Goal: Information Seeking & Learning: Learn about a topic

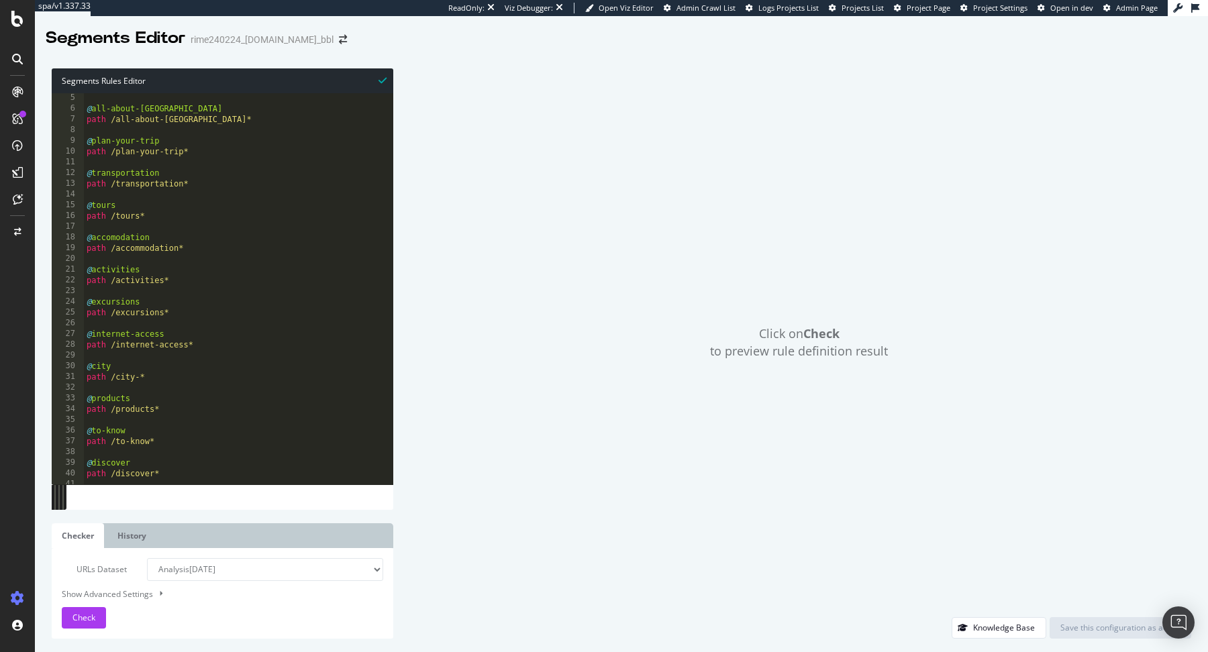
scroll to position [48, 0]
click at [94, 620] on span "Check" at bounding box center [83, 617] width 23 height 11
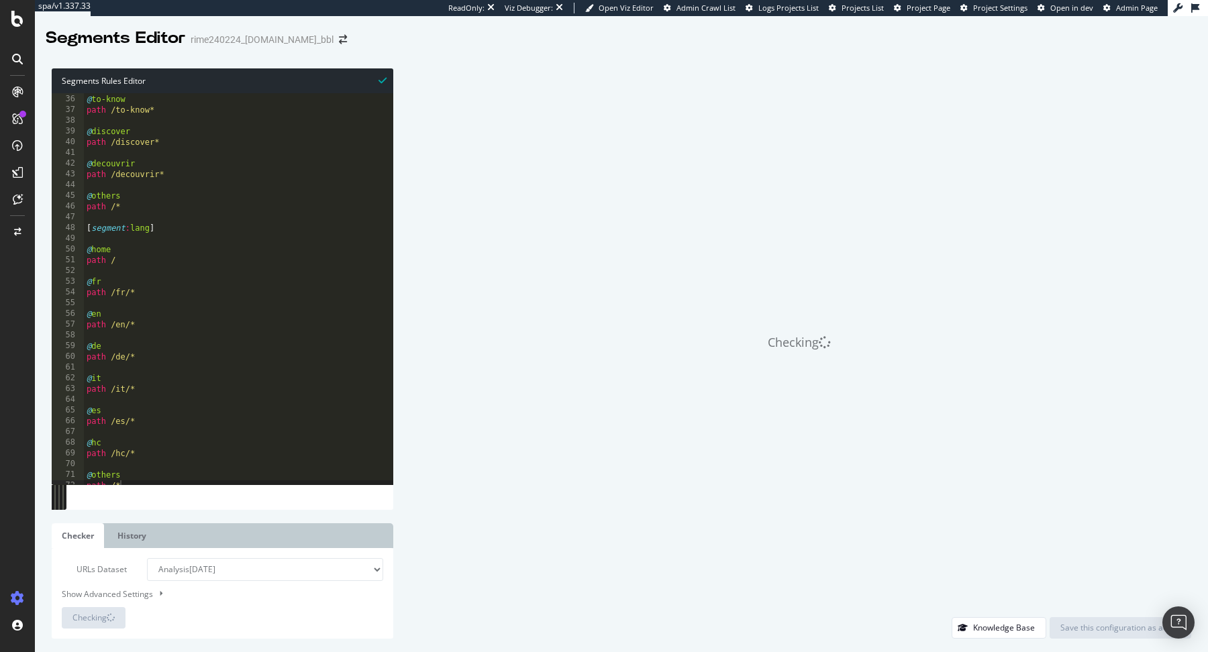
scroll to position [381, 0]
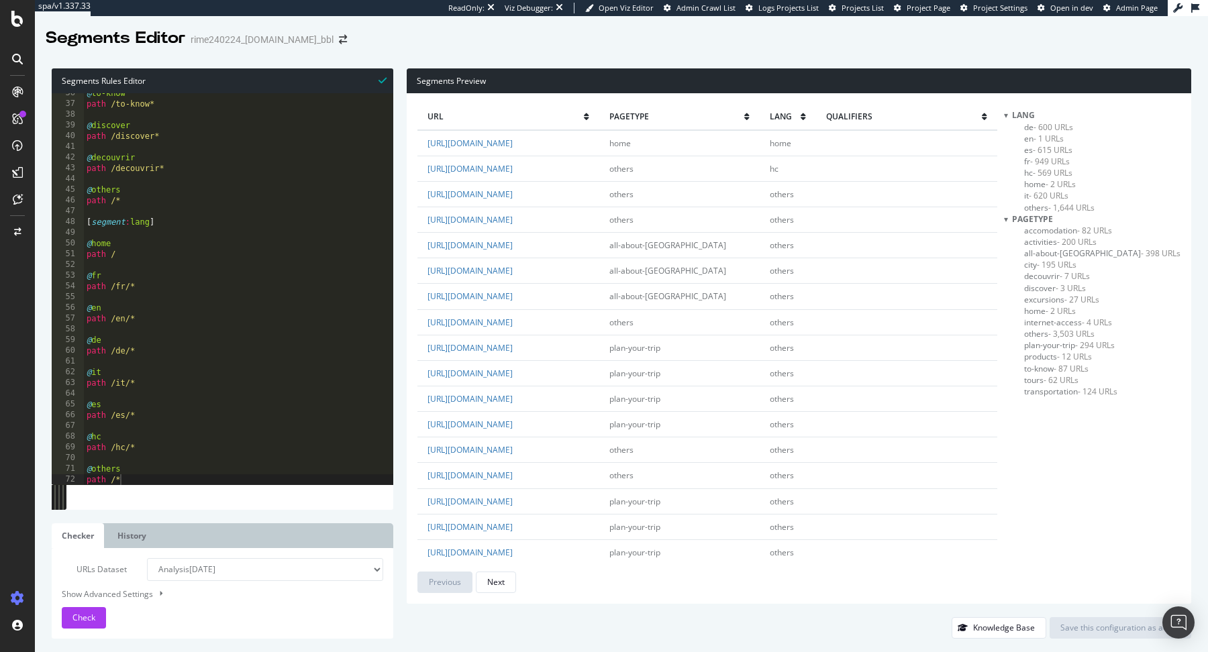
click at [1069, 355] on span "products - 12 URLs" at bounding box center [1058, 356] width 68 height 11
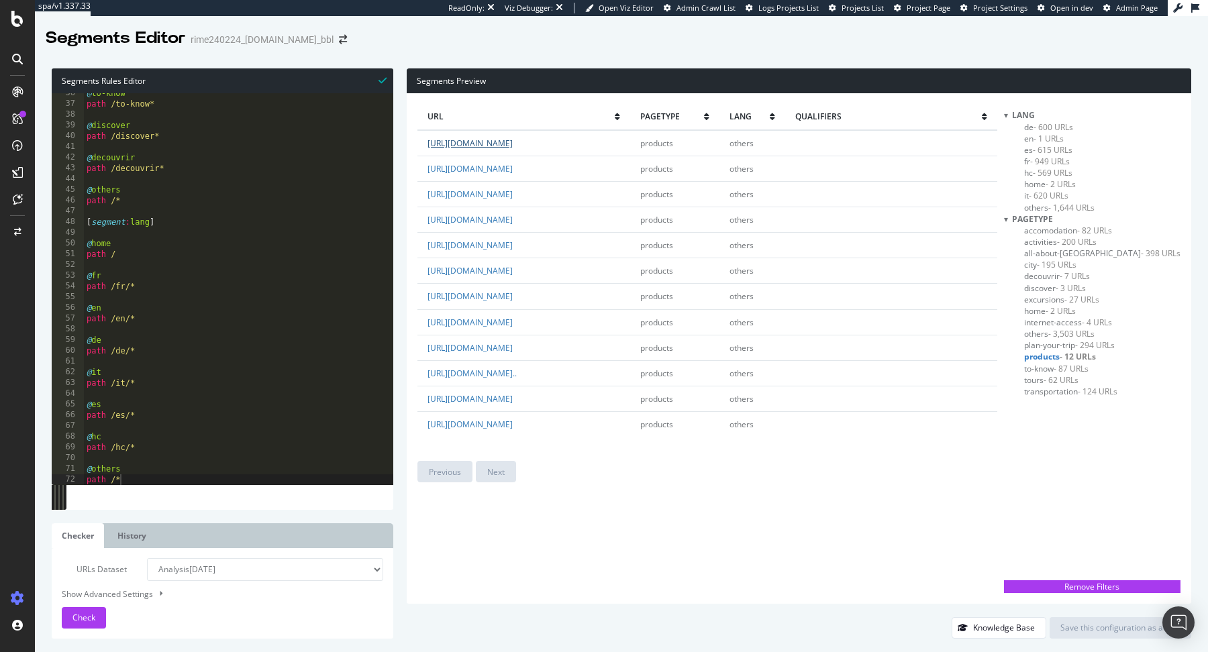
click at [513, 141] on link "[URL][DOMAIN_NAME]" at bounding box center [470, 143] width 85 height 11
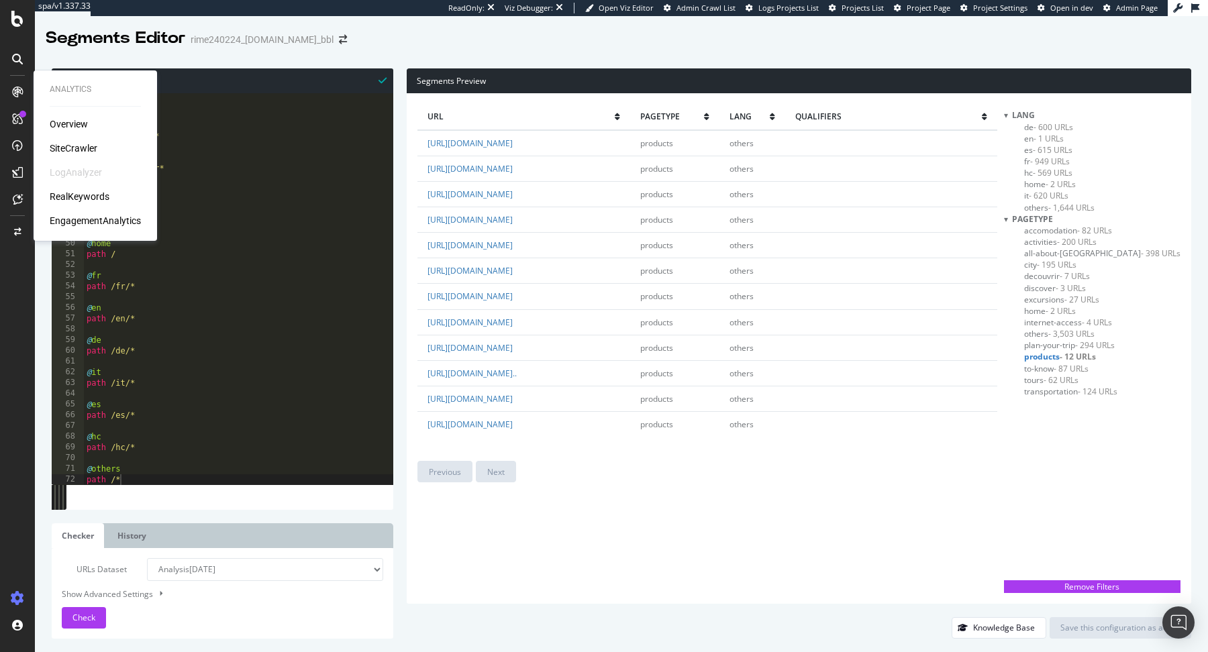
click at [85, 152] on div "SiteCrawler" at bounding box center [74, 148] width 48 height 13
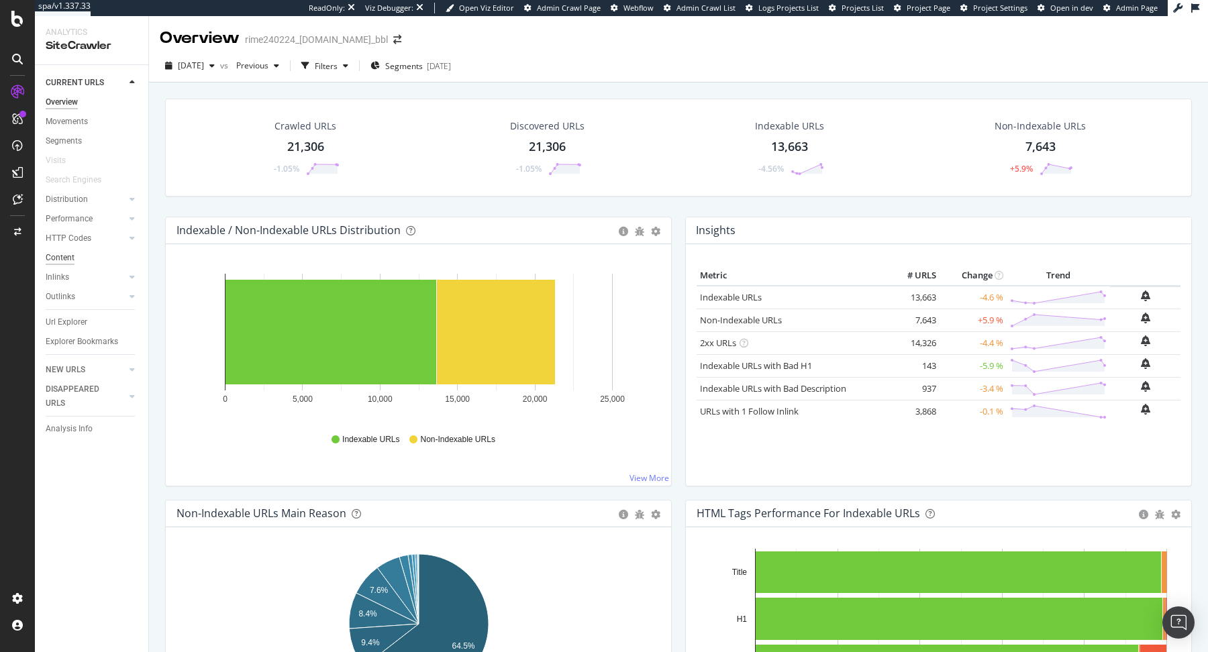
click at [72, 259] on div "Content" at bounding box center [60, 258] width 29 height 14
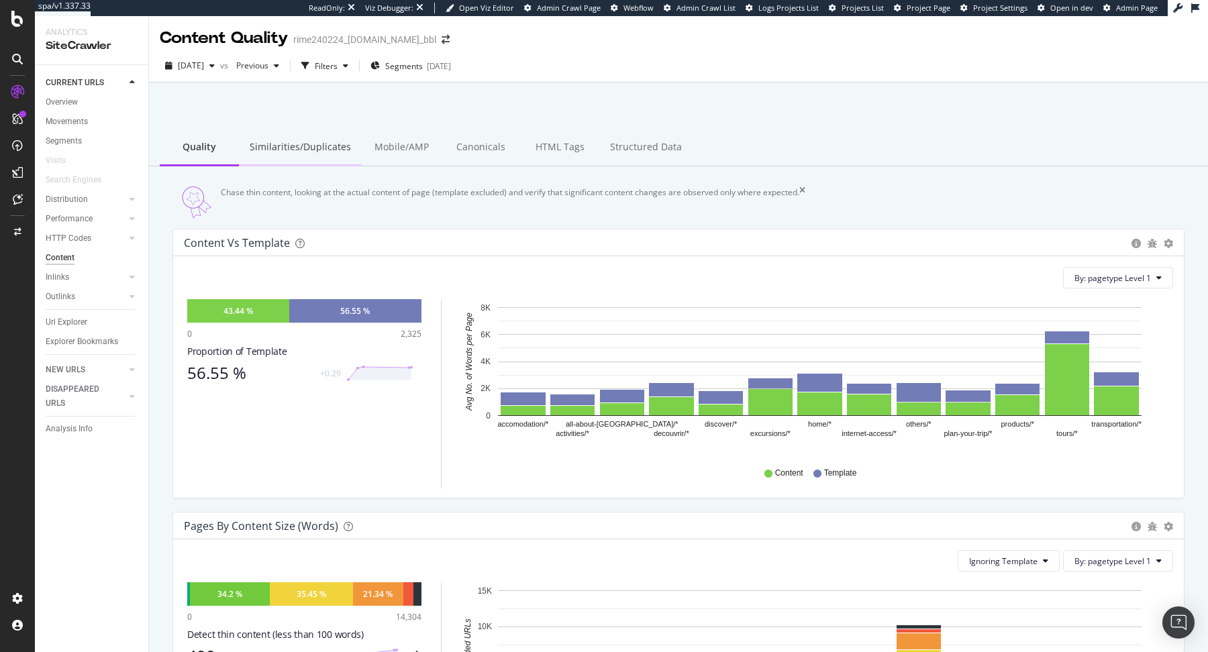
click at [271, 146] on div "Similarities/Duplicates" at bounding box center [300, 148] width 123 height 37
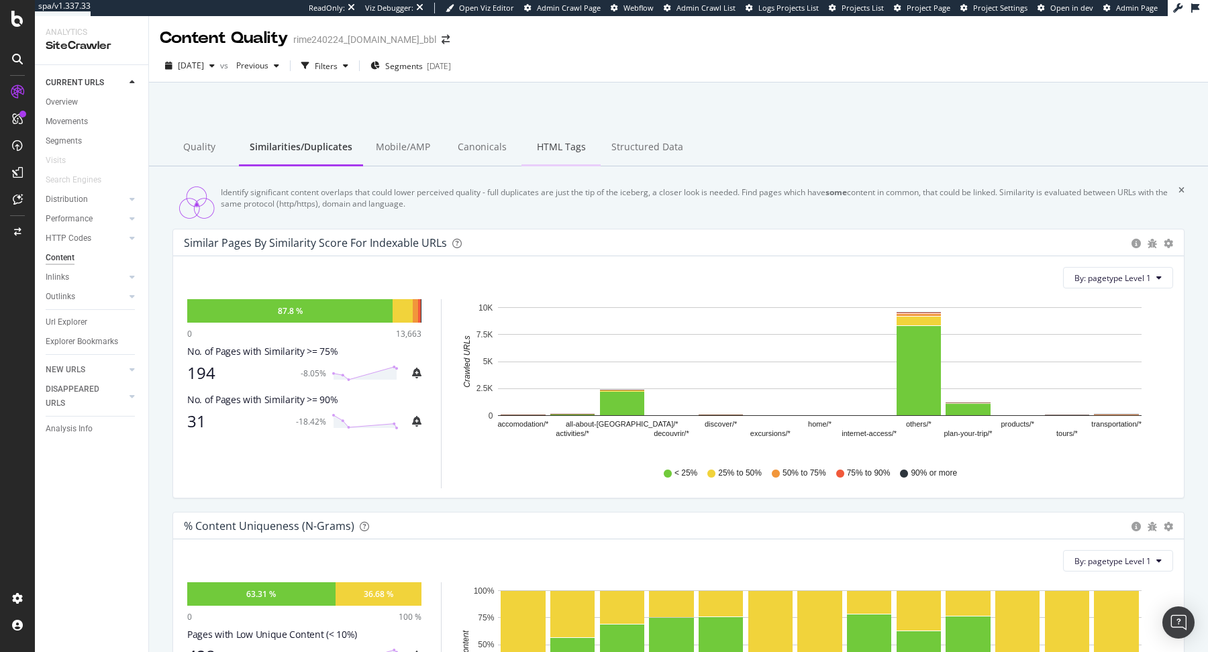
click at [552, 155] on div "HTML Tags" at bounding box center [561, 148] width 79 height 37
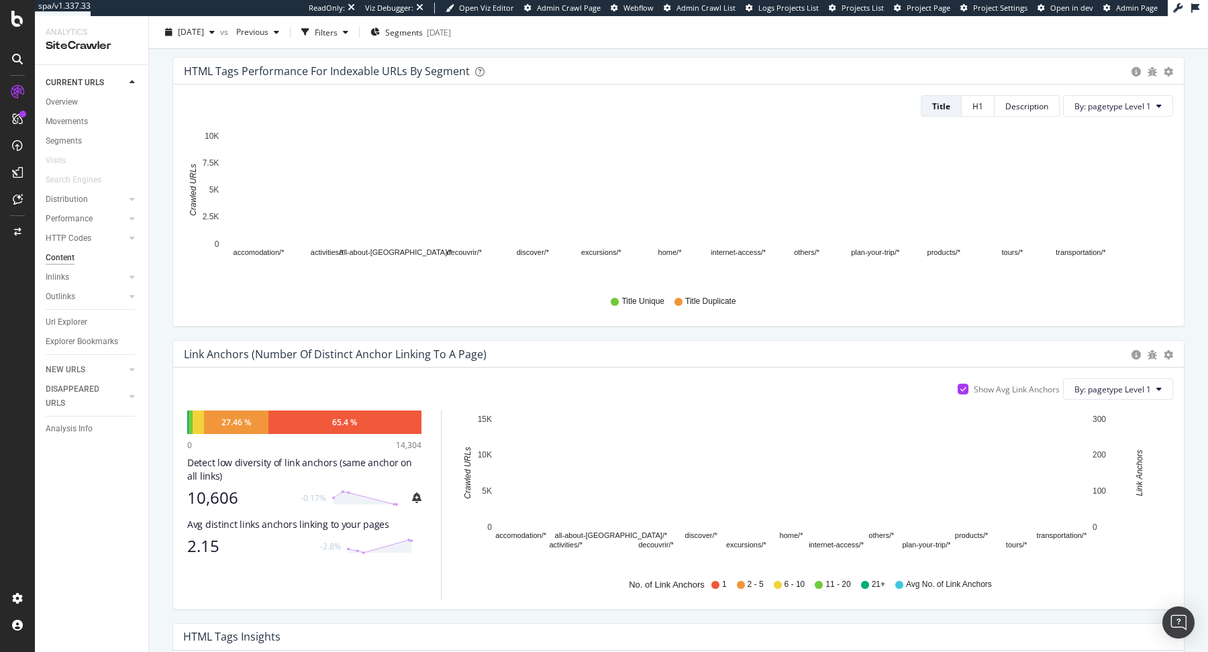
scroll to position [518, 0]
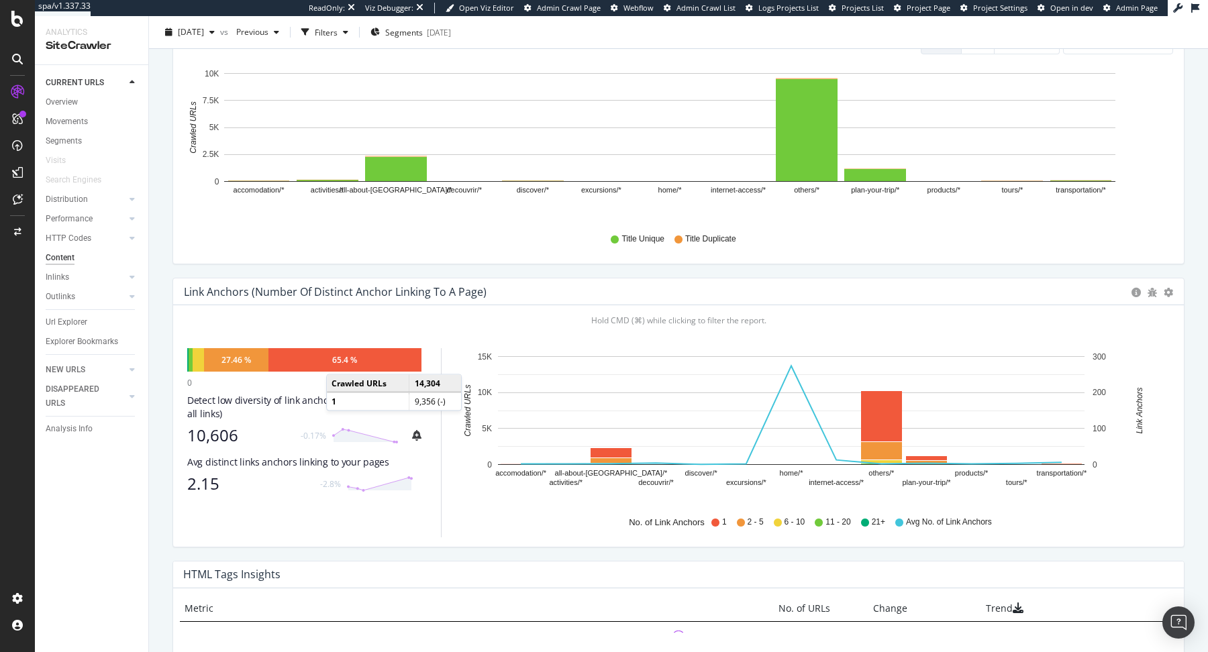
click at [340, 366] on div "65.4 %" at bounding box center [344, 359] width 25 height 11
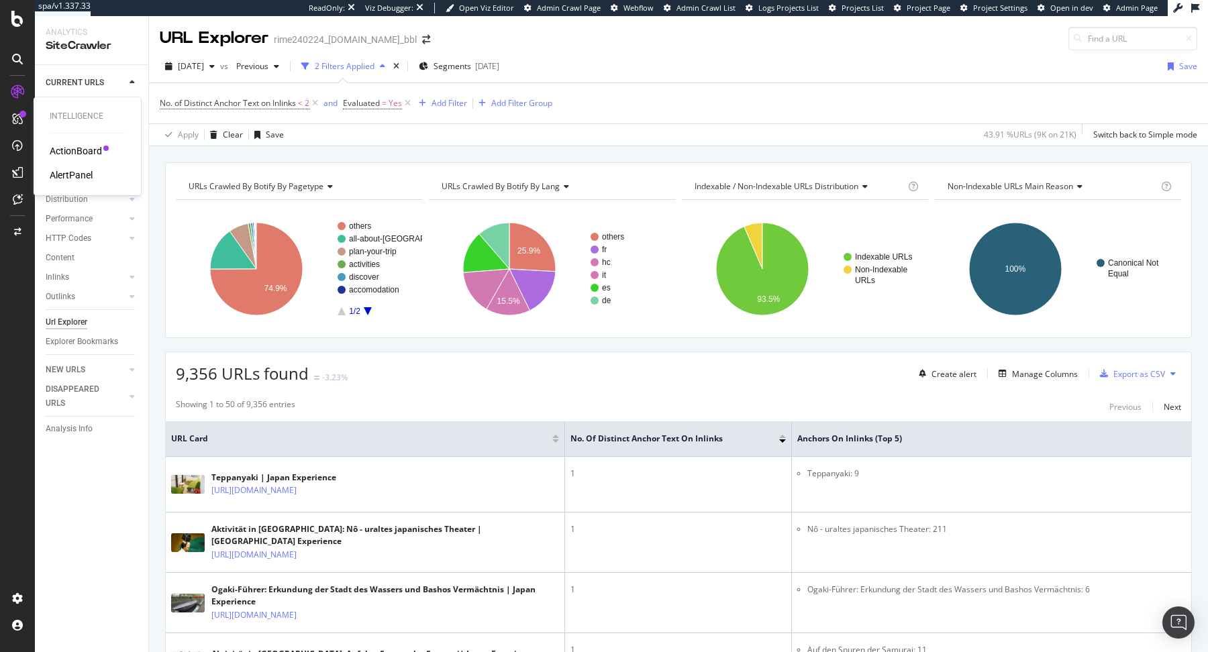
click at [62, 154] on div "ActionBoard" at bounding box center [76, 150] width 52 height 13
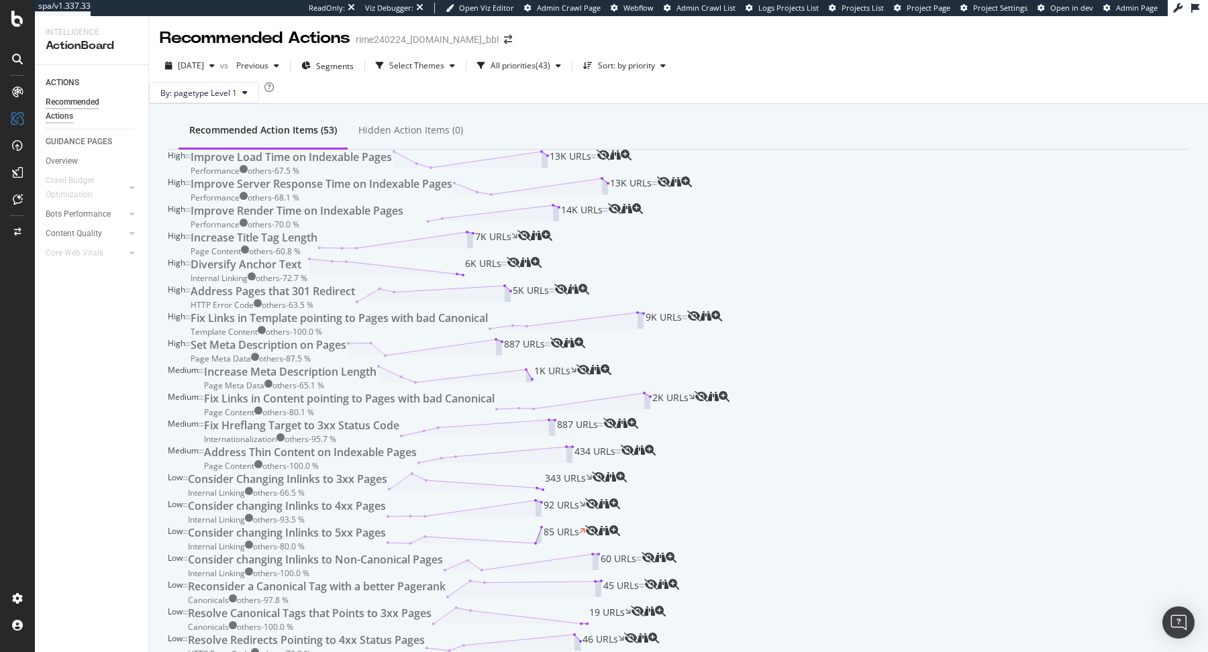
scroll to position [636, 0]
click at [76, 192] on div "RealKeywords" at bounding box center [80, 196] width 60 height 13
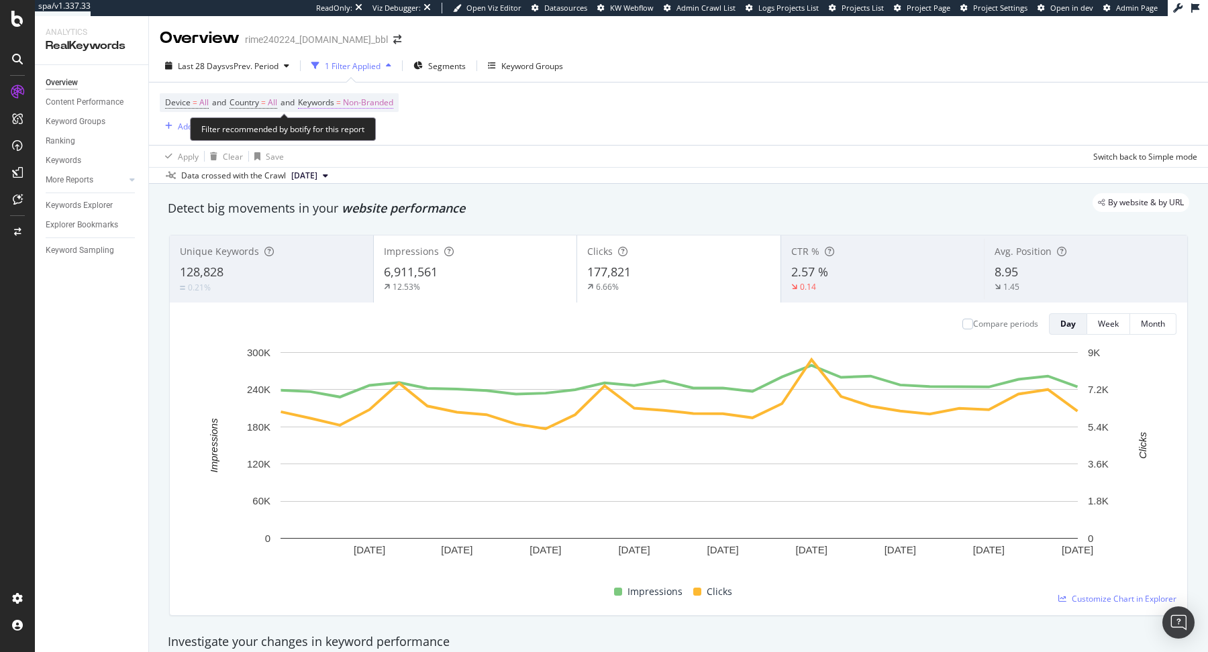
click at [326, 103] on span "Keywords" at bounding box center [316, 102] width 36 height 11
click at [336, 139] on span "Non-Branded" at bounding box center [347, 133] width 56 height 11
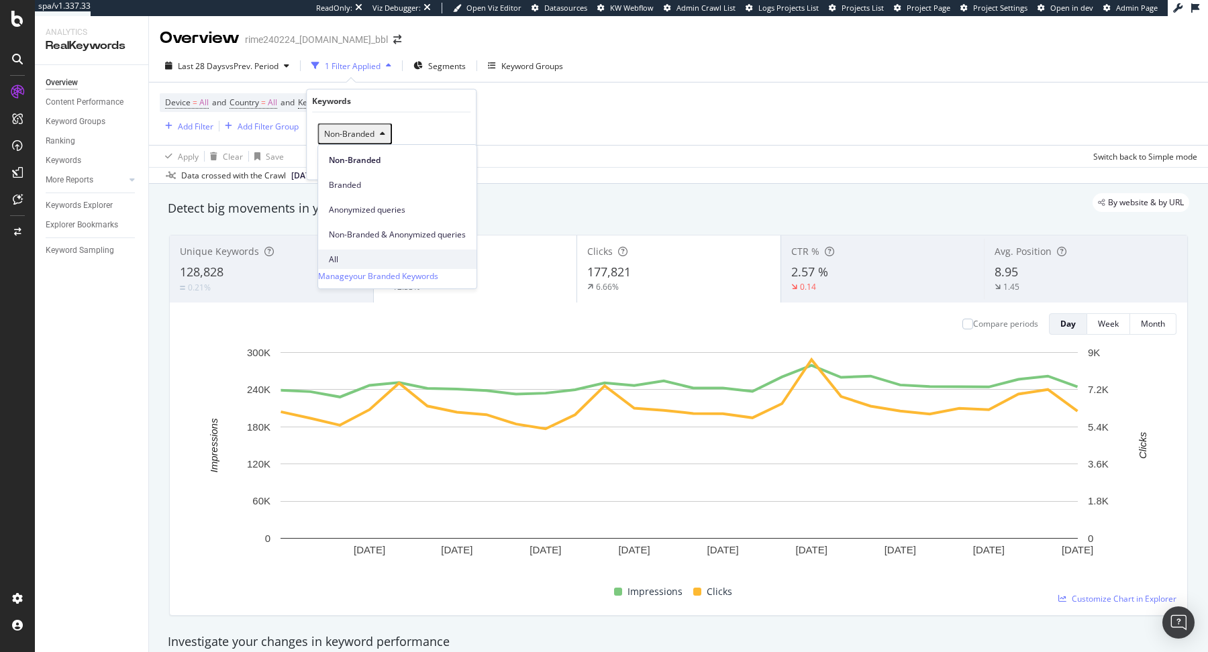
click at [362, 254] on span "All" at bounding box center [397, 260] width 137 height 12
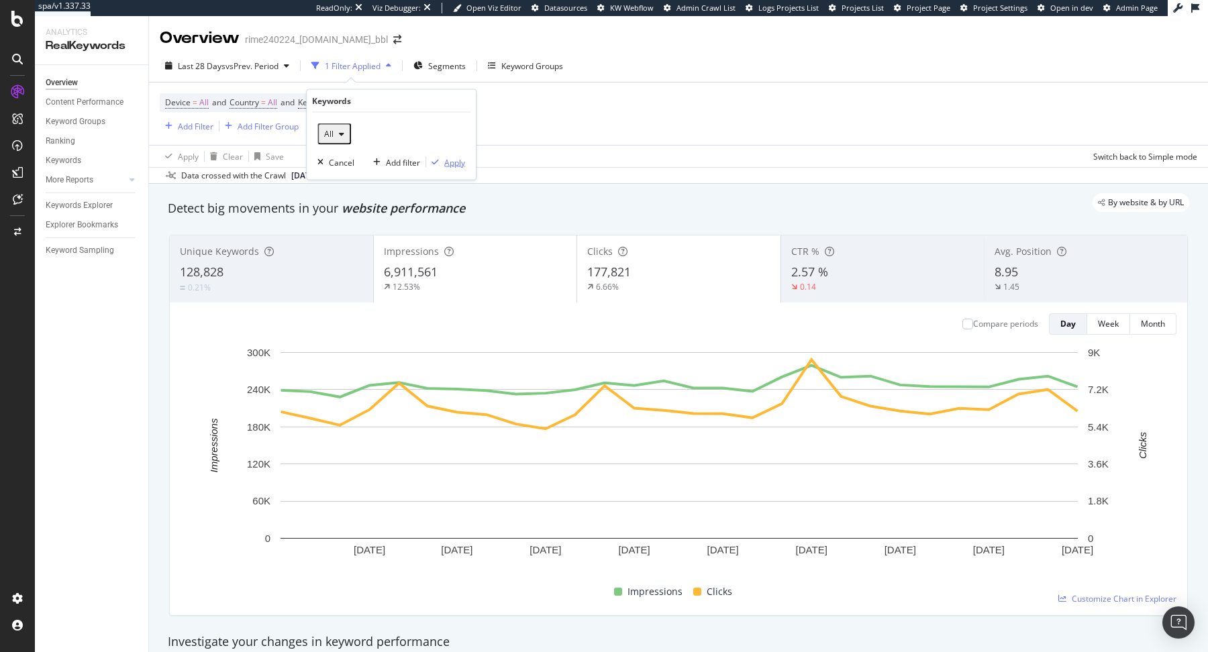
click at [445, 158] on div "Apply" at bounding box center [454, 161] width 21 height 11
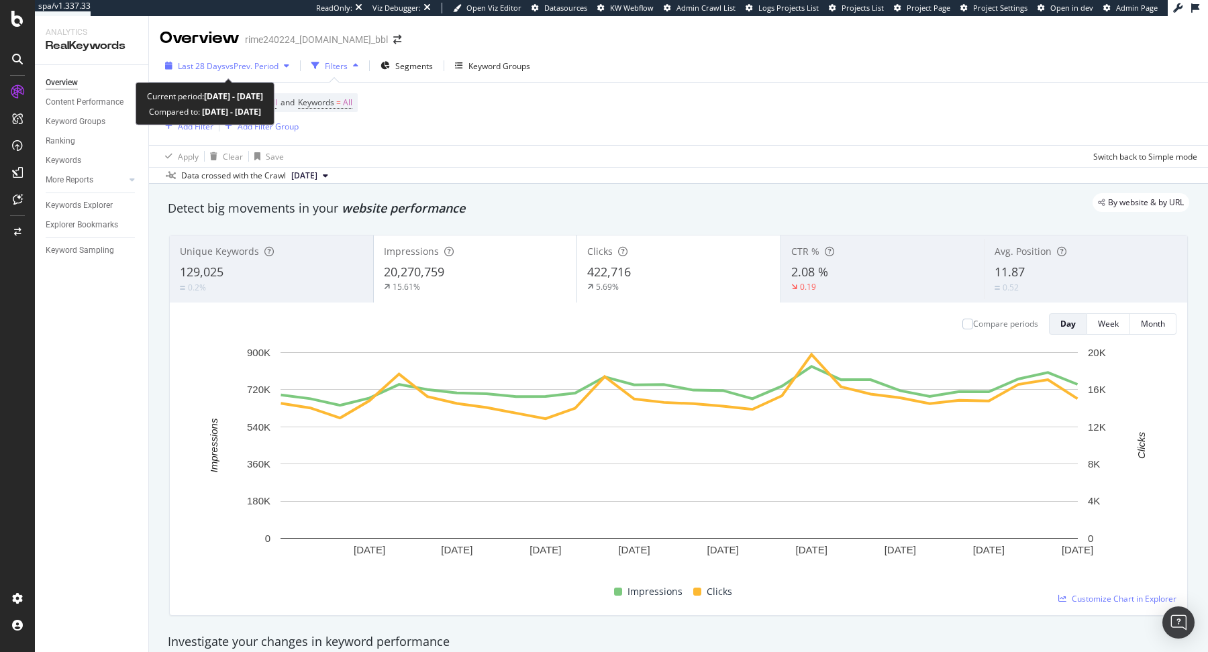
click at [242, 66] on span "vs Prev. Period" at bounding box center [252, 65] width 53 height 11
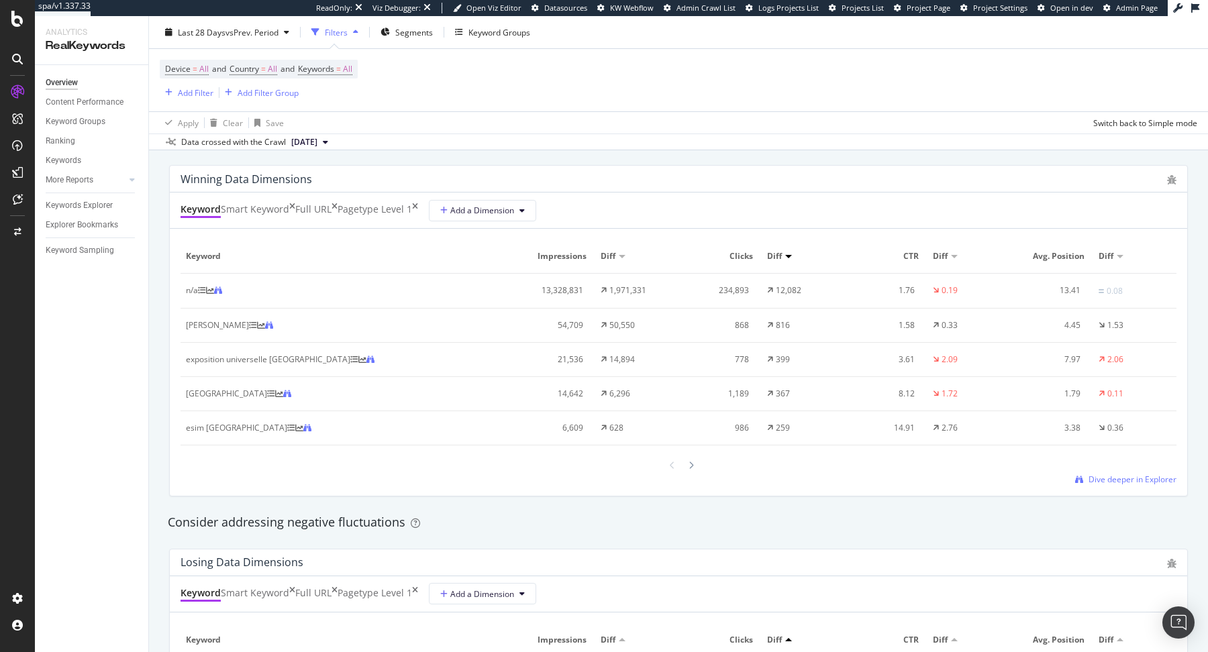
scroll to position [1189, 0]
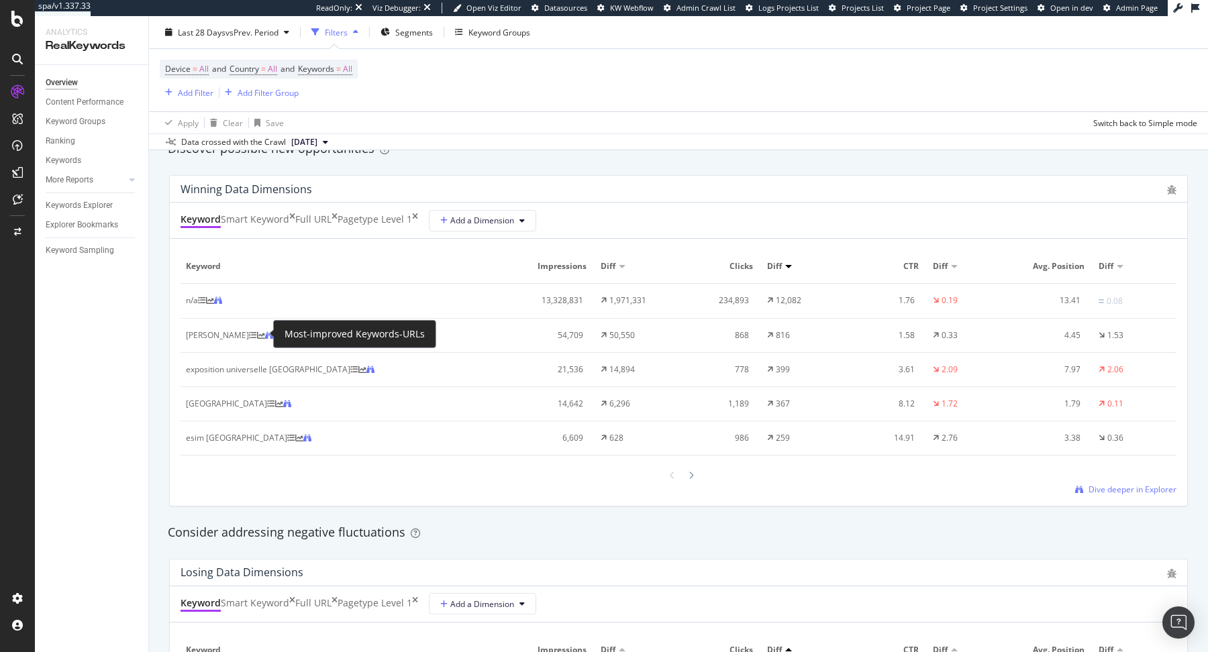
click at [257, 336] on icon at bounding box center [253, 336] width 8 height 8
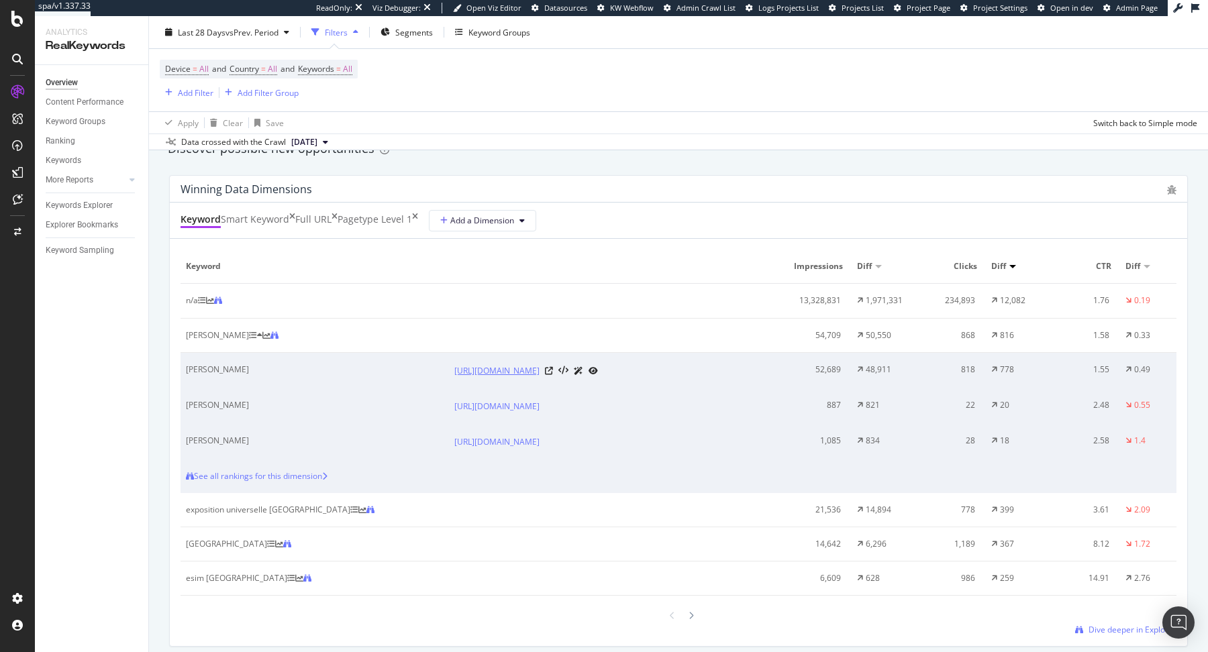
click at [504, 375] on link "[URL][DOMAIN_NAME]" at bounding box center [496, 370] width 85 height 13
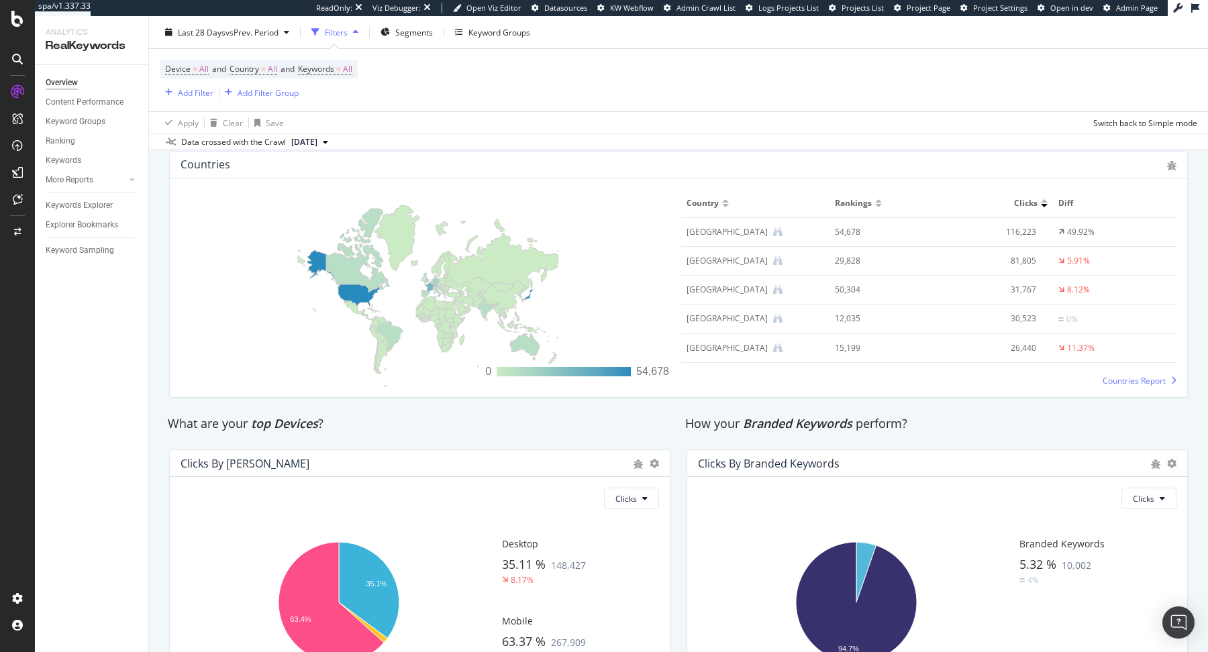
scroll to position [2258, 0]
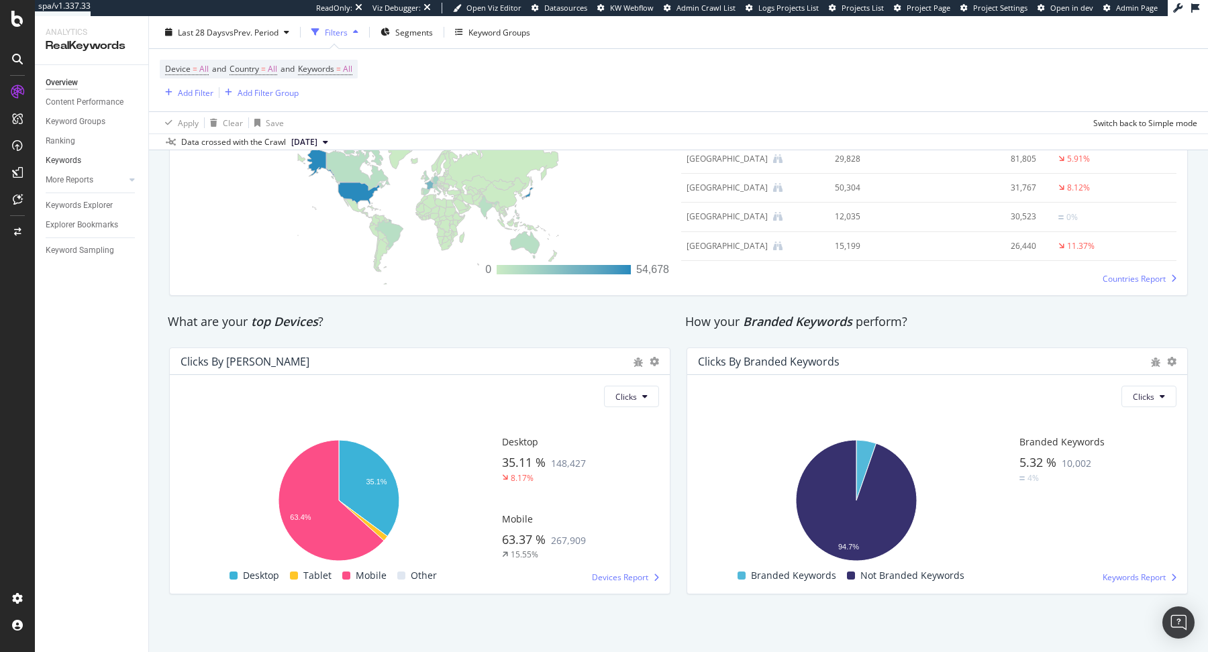
click at [95, 158] on link "Keywords" at bounding box center [92, 161] width 93 height 14
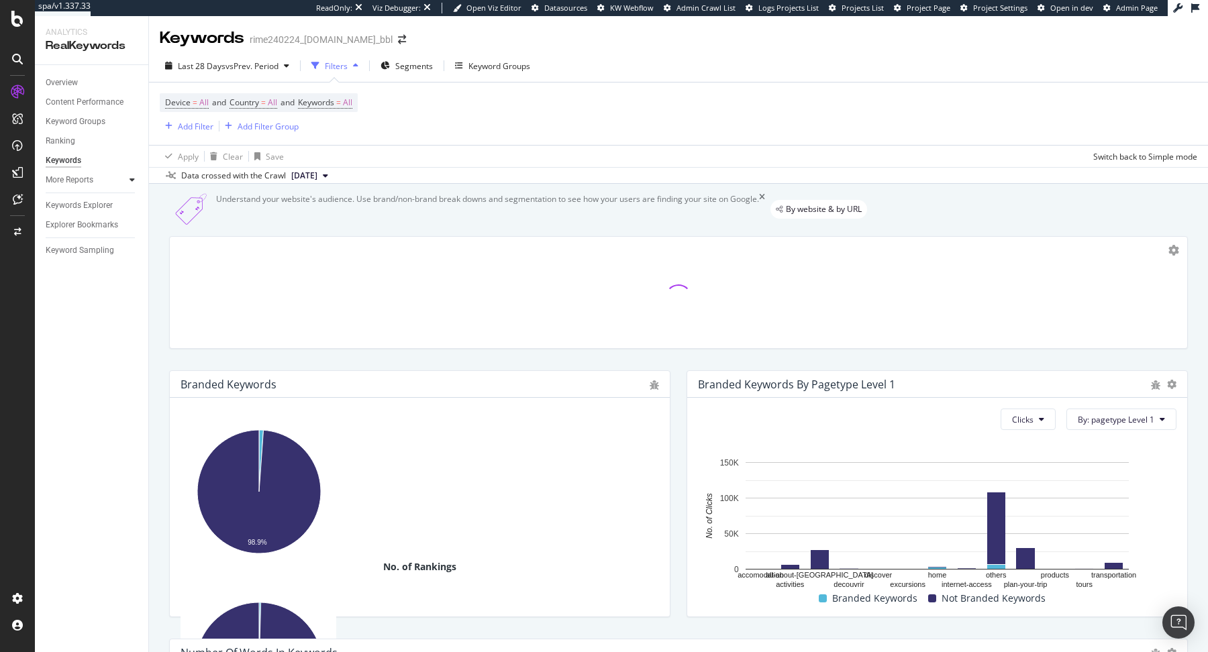
click at [134, 182] on icon at bounding box center [132, 180] width 5 height 8
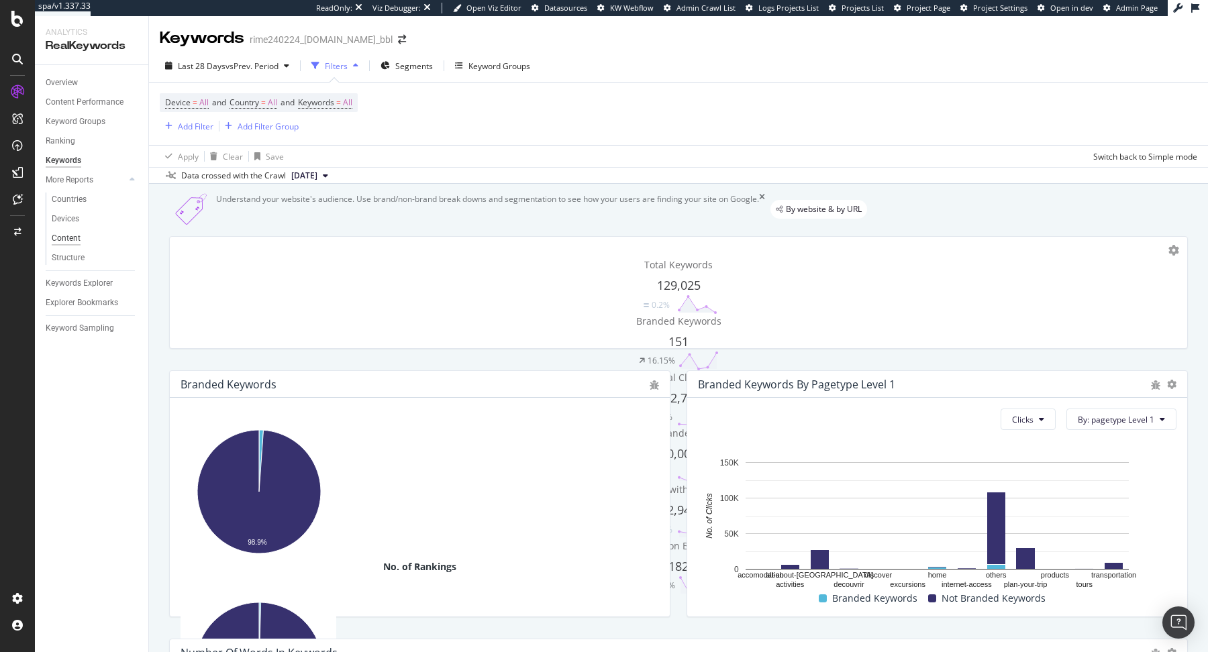
click at [74, 242] on div "Content" at bounding box center [66, 239] width 29 height 14
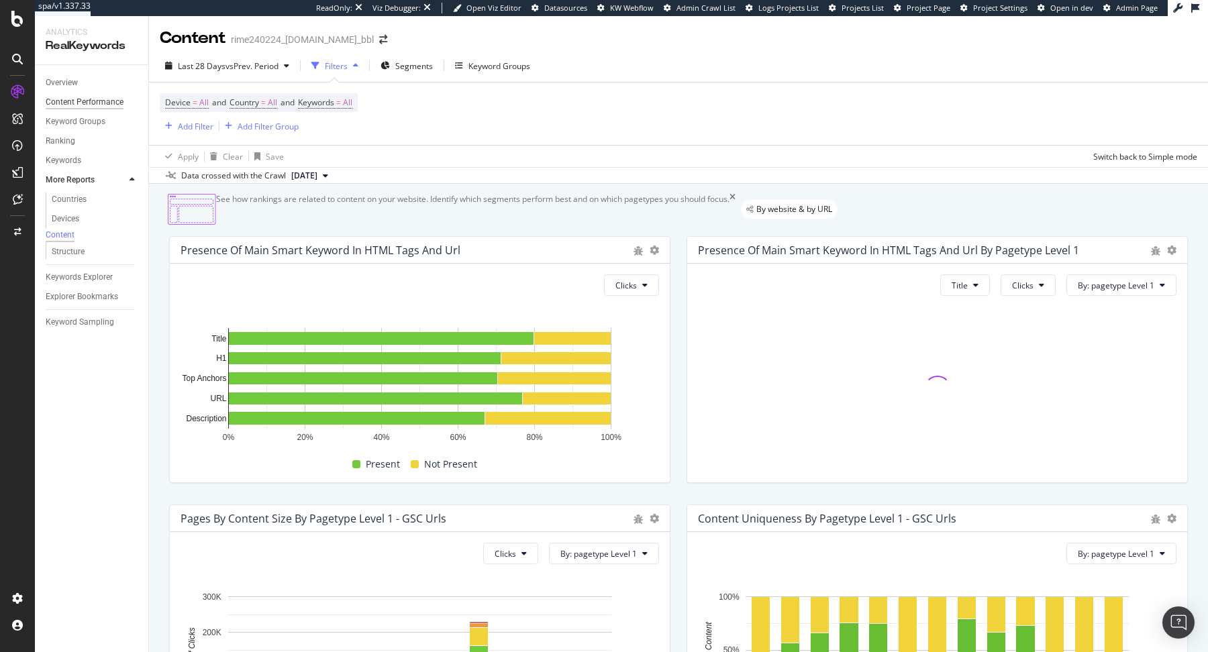
click at [68, 108] on div "Content Performance" at bounding box center [85, 102] width 78 height 14
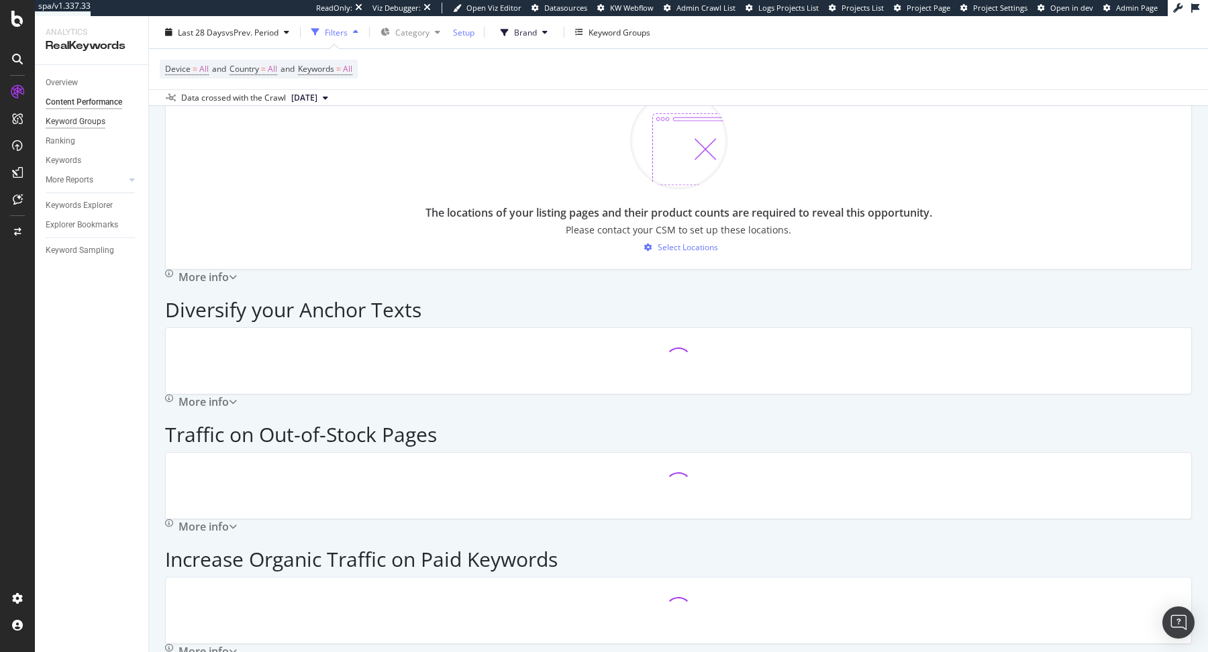
scroll to position [1108, 0]
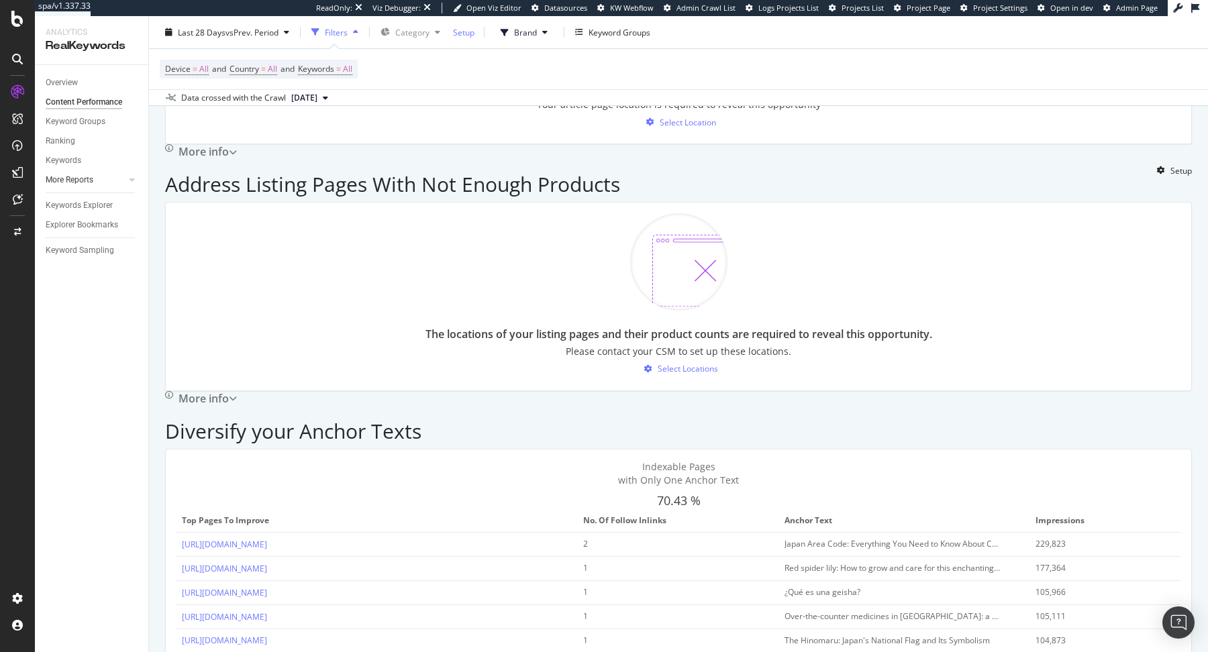
click at [103, 177] on link "More Reports" at bounding box center [86, 180] width 80 height 14
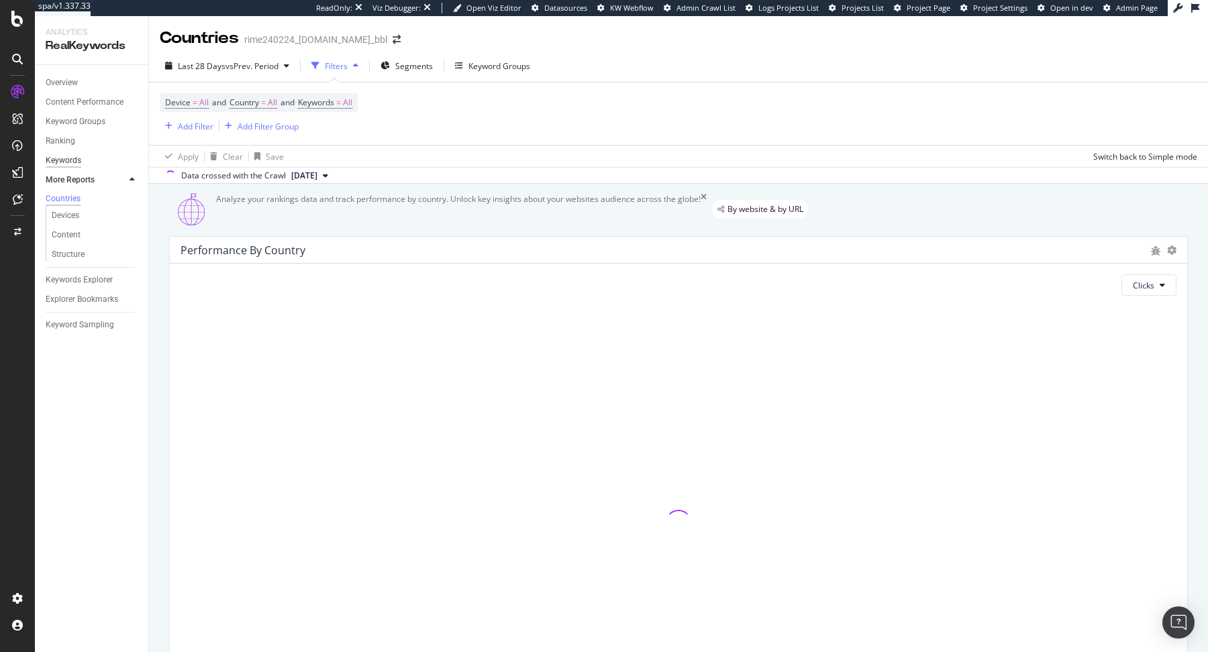
click at [64, 160] on div "Keywords" at bounding box center [64, 161] width 36 height 14
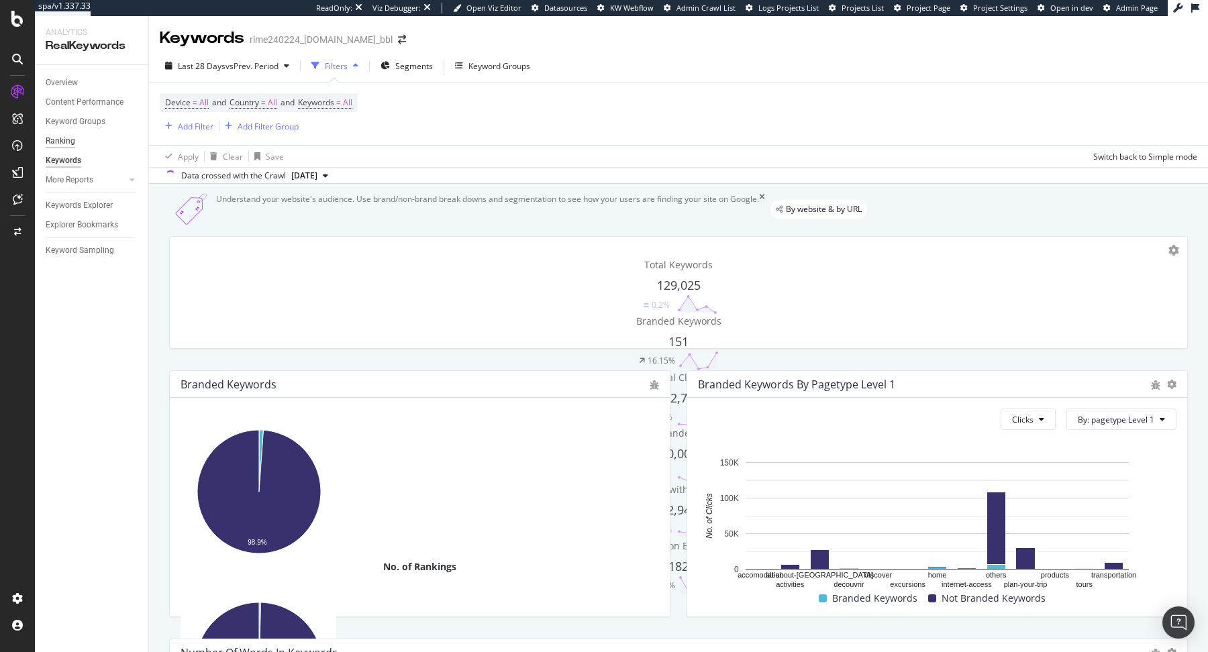
click at [63, 140] on div "Ranking" at bounding box center [61, 141] width 30 height 14
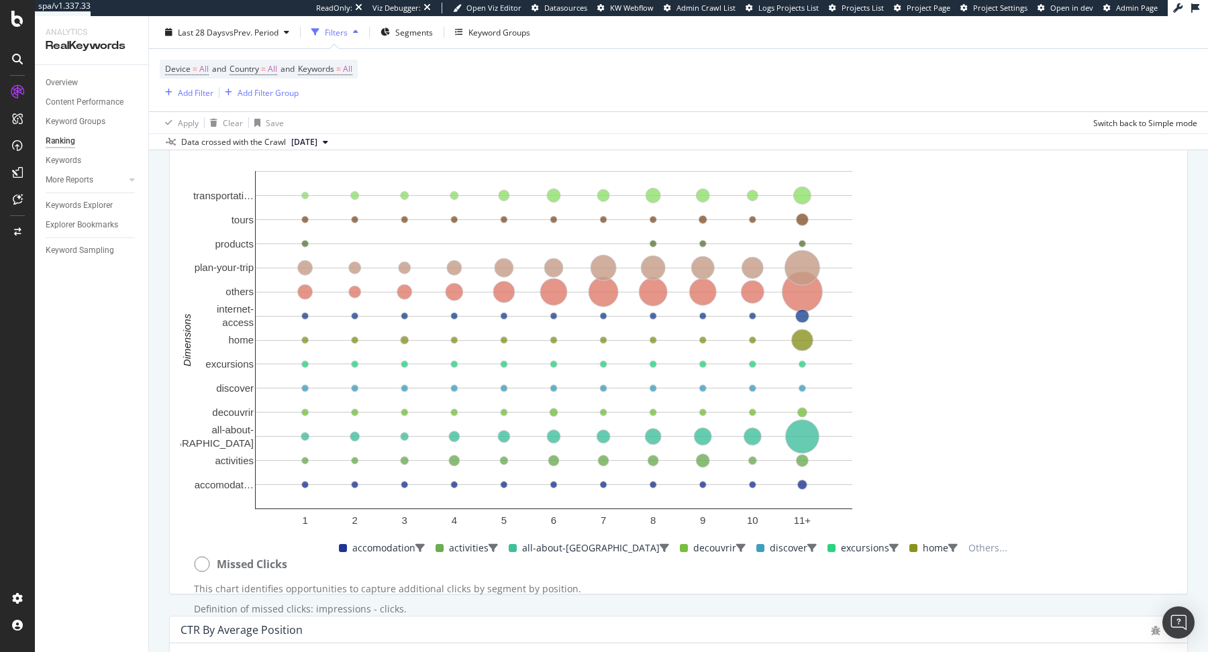
scroll to position [1240, 0]
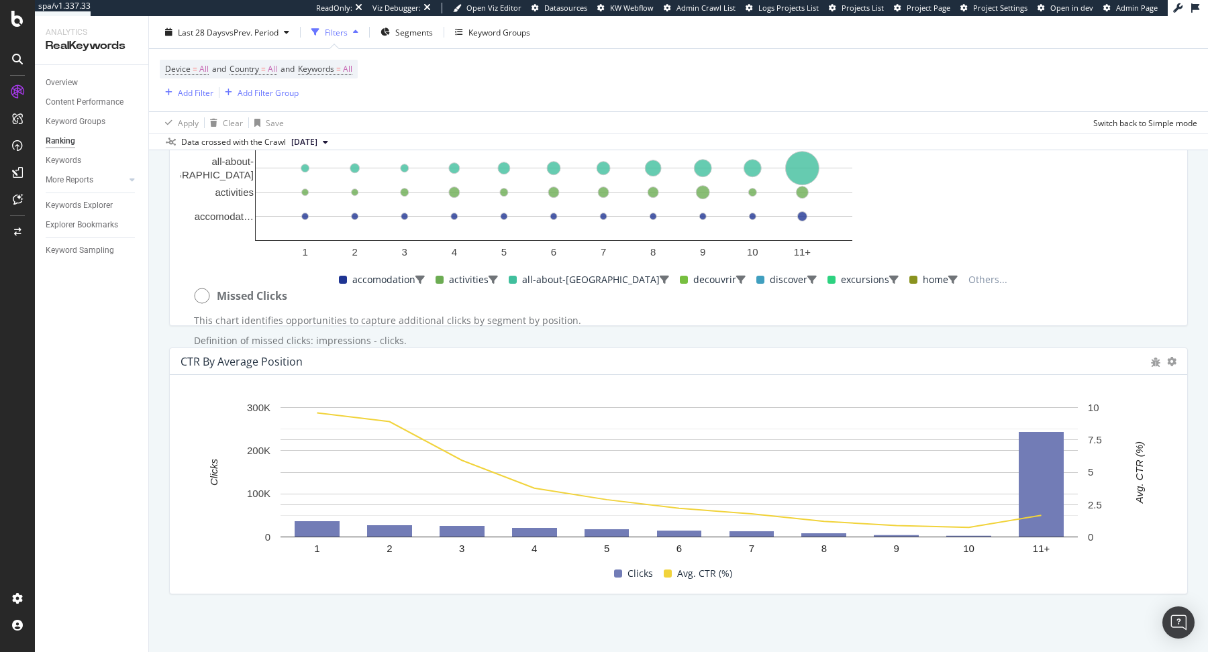
click at [89, 173] on div "More Reports" at bounding box center [97, 179] width 103 height 19
click at [97, 179] on link "More Reports" at bounding box center [86, 180] width 80 height 14
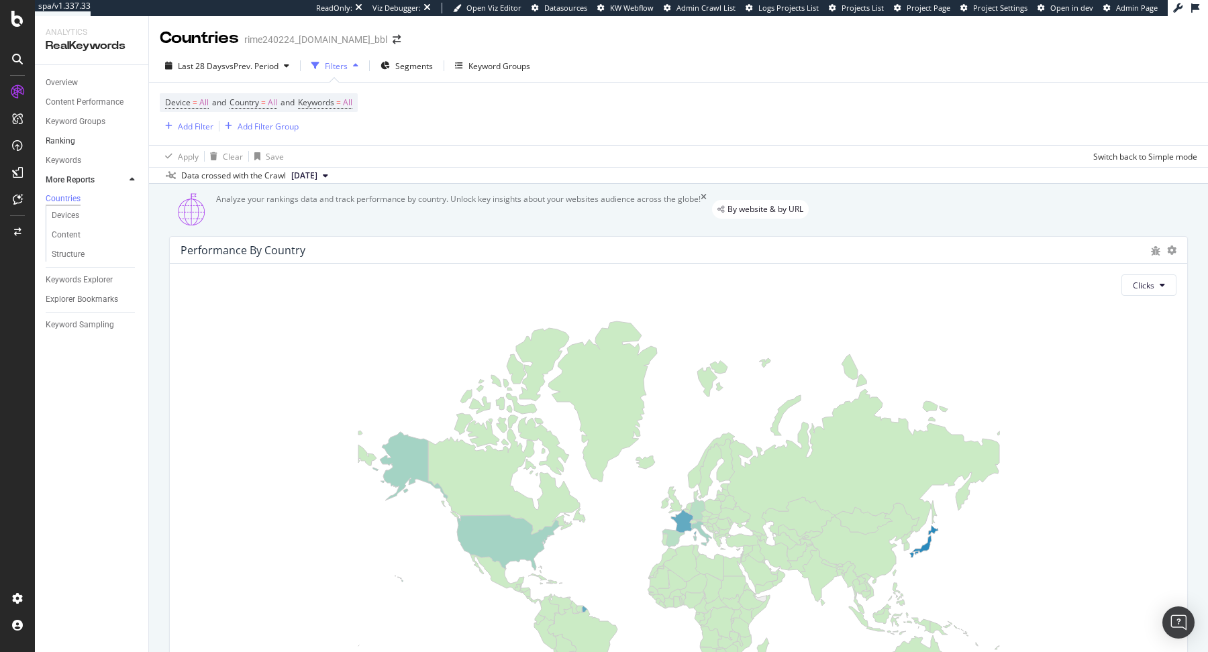
click at [77, 138] on link "Ranking" at bounding box center [92, 141] width 93 height 14
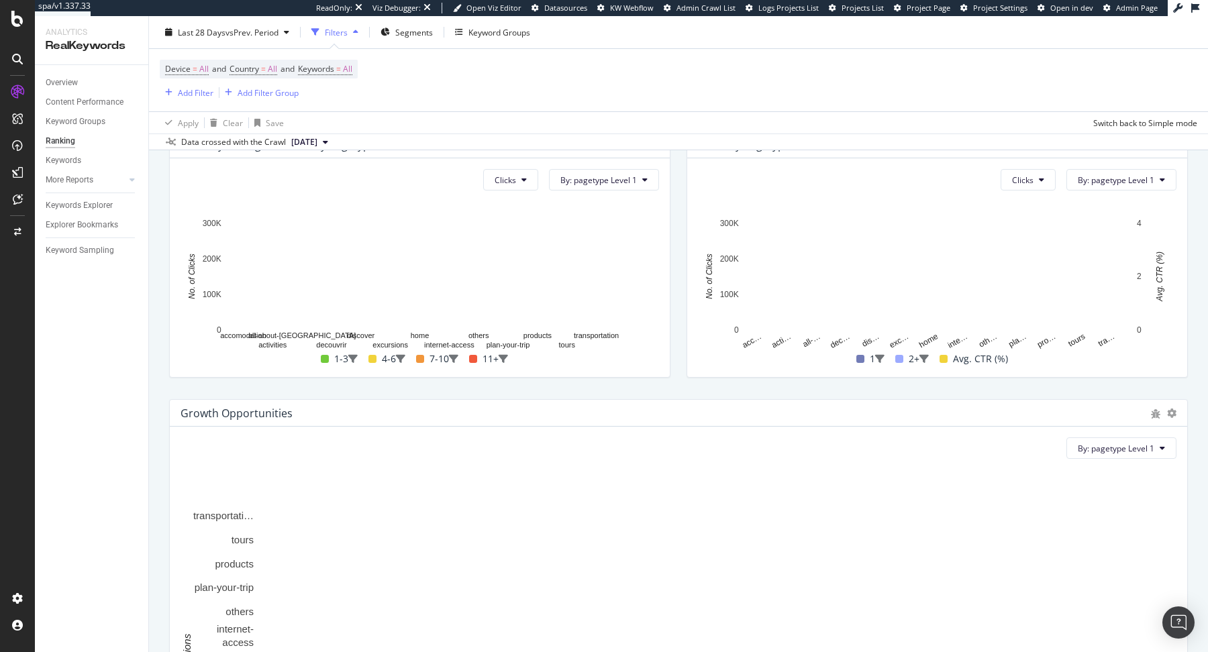
scroll to position [314, 0]
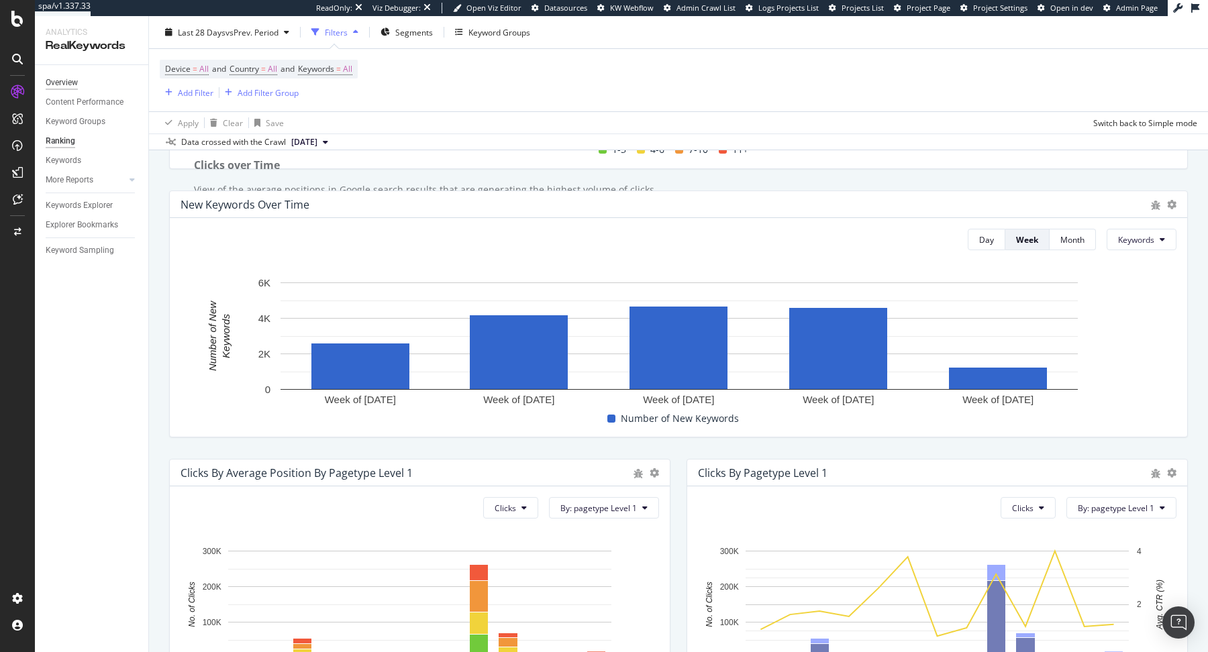
click at [68, 83] on div "Overview" at bounding box center [62, 83] width 32 height 14
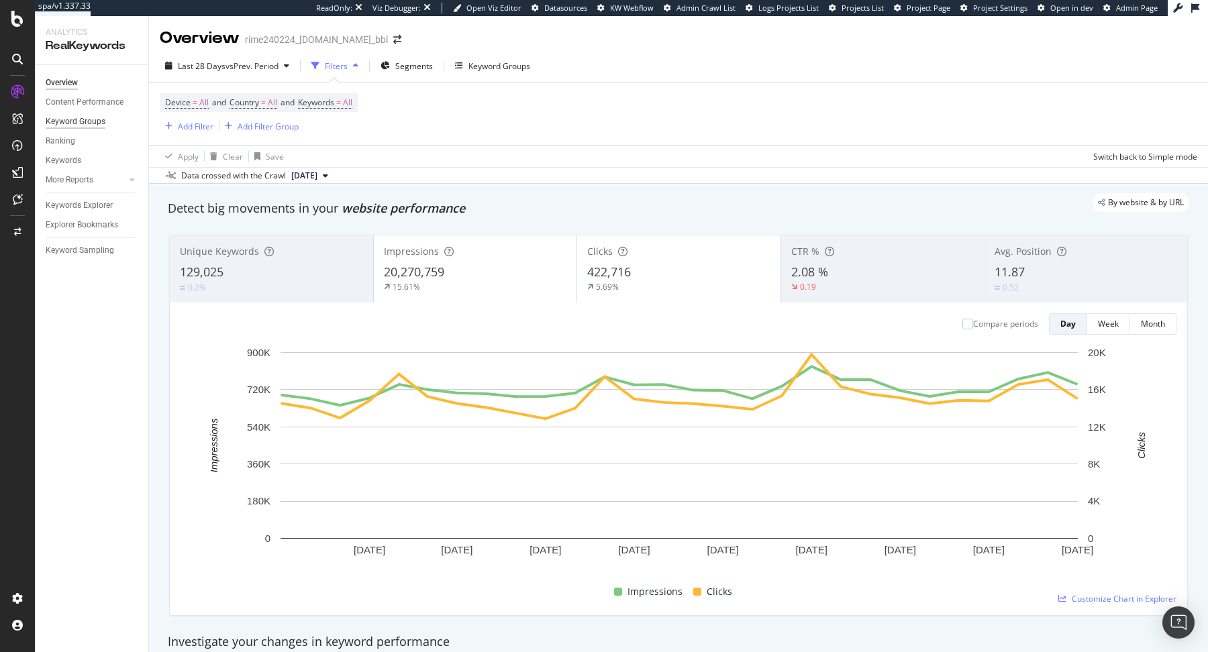
click at [83, 119] on div "Keyword Groups" at bounding box center [76, 122] width 60 height 14
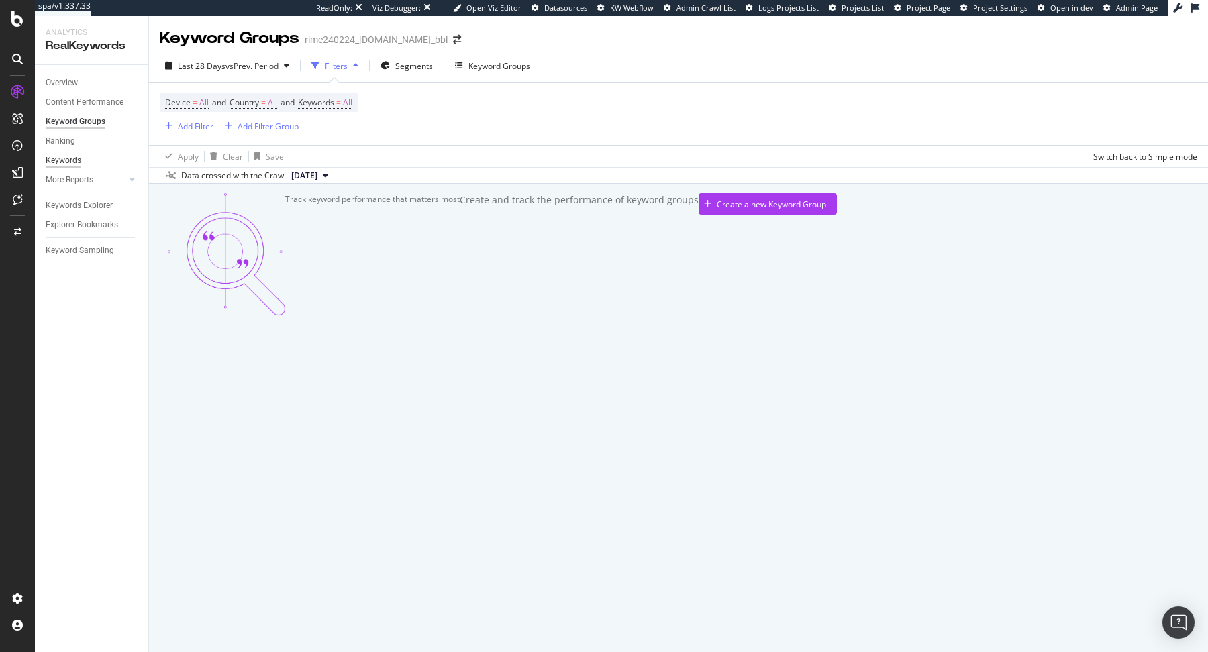
click at [73, 160] on div "Keywords" at bounding box center [64, 161] width 36 height 14
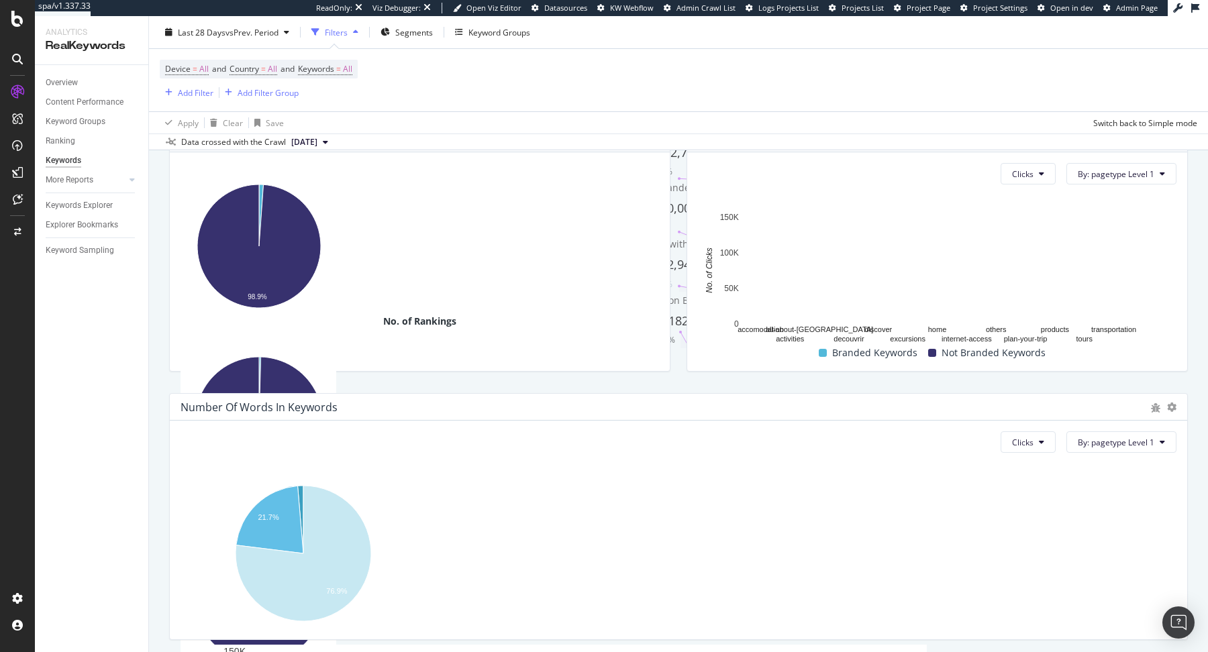
scroll to position [301, 0]
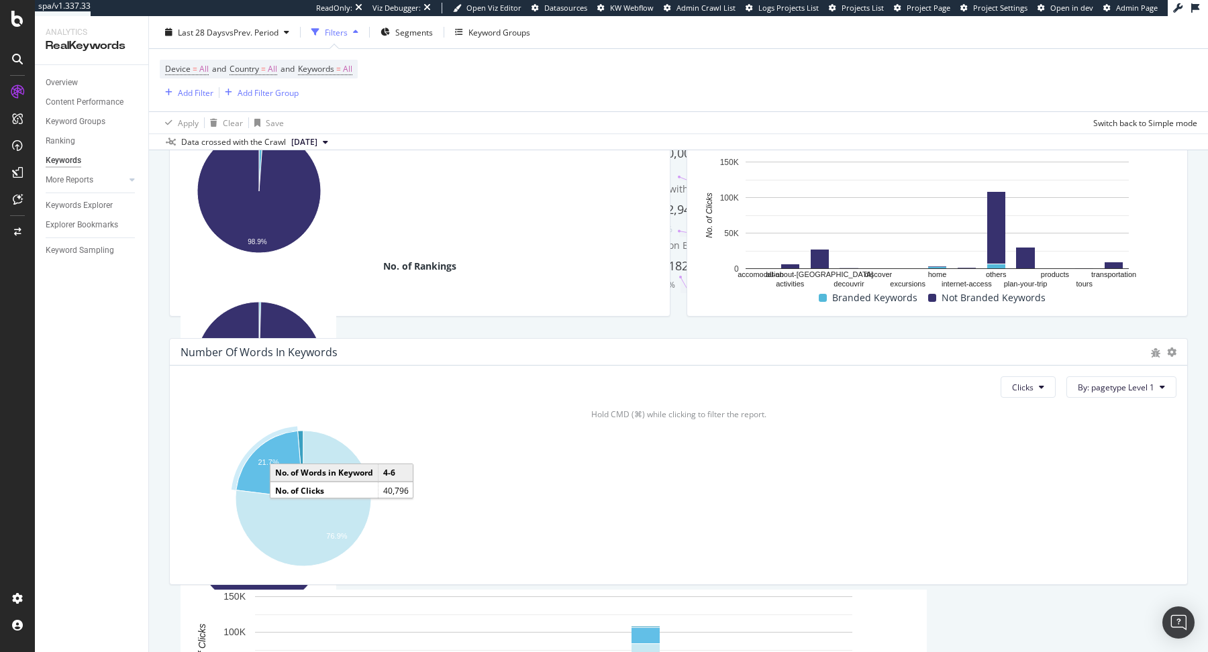
click at [278, 467] on text "21.7%" at bounding box center [268, 462] width 21 height 8
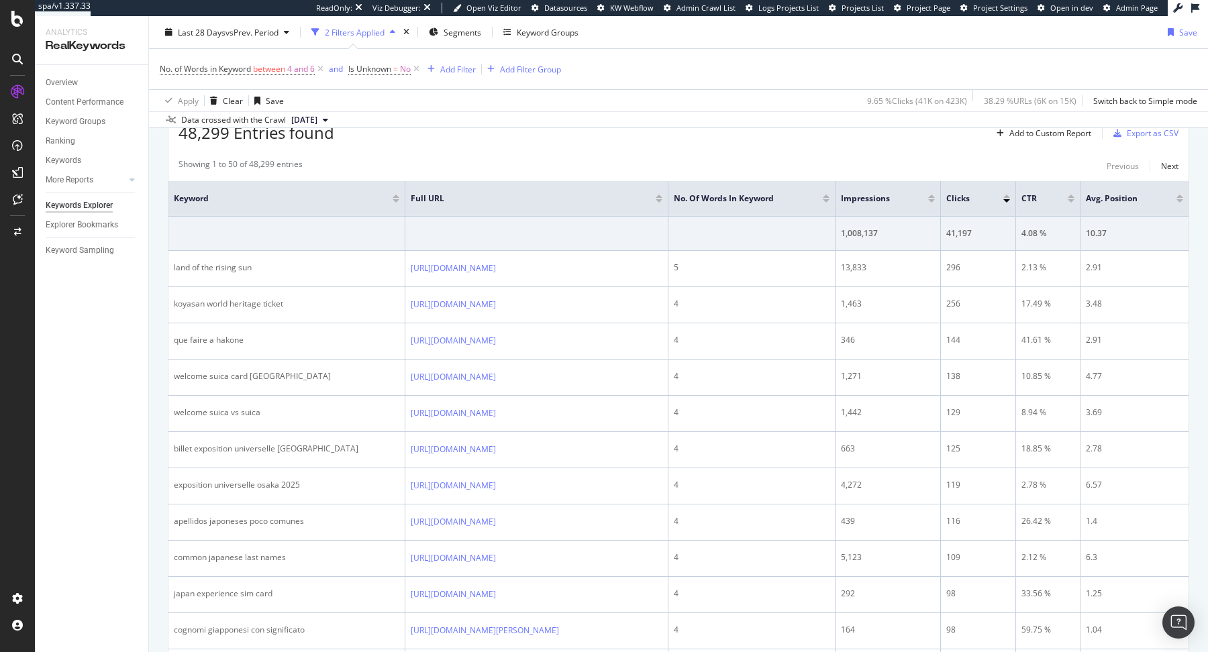
scroll to position [44, 0]
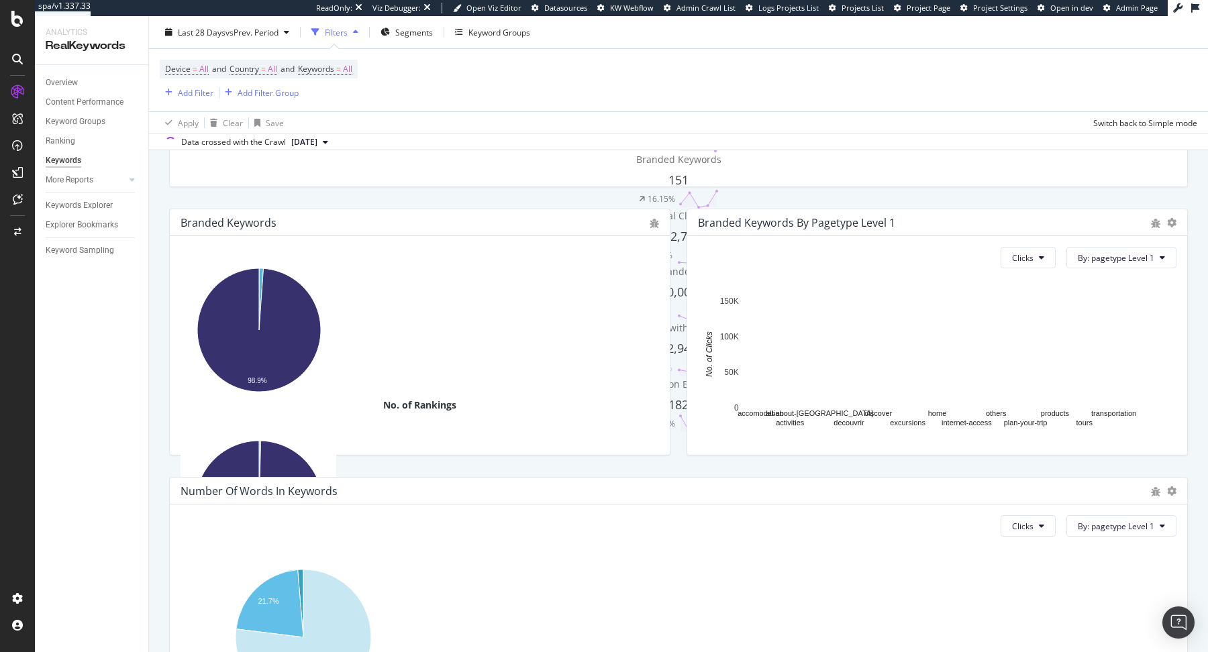
scroll to position [301, 0]
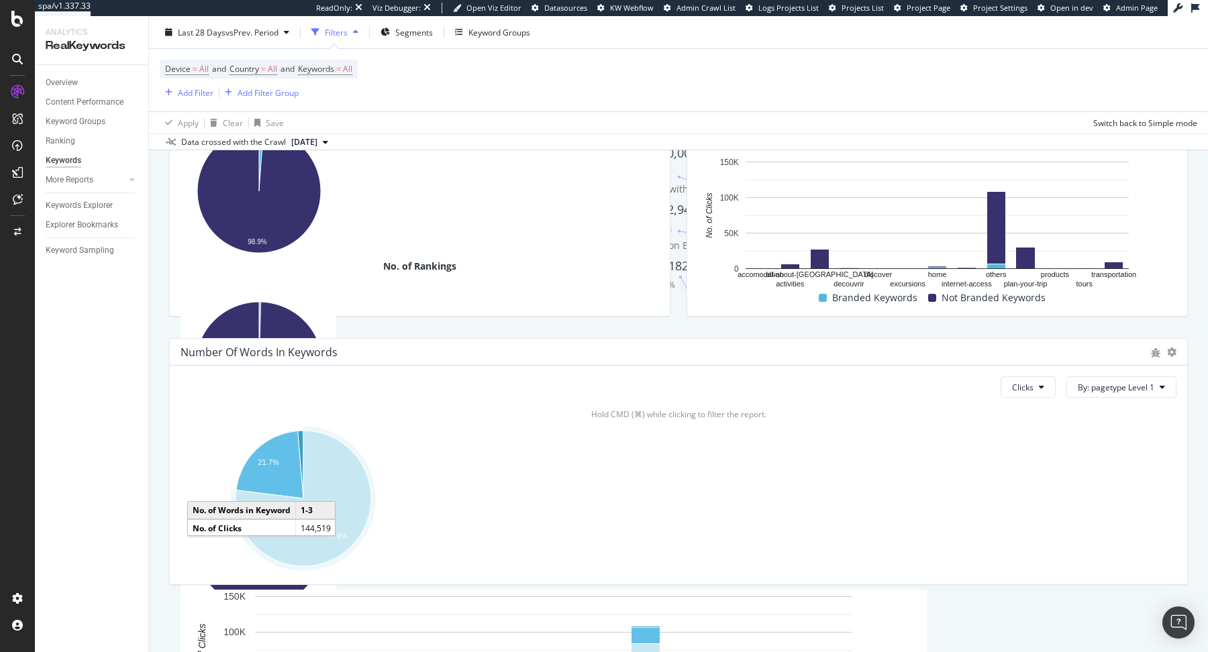
click at [354, 504] on icon "A chart." at bounding box center [304, 499] width 136 height 136
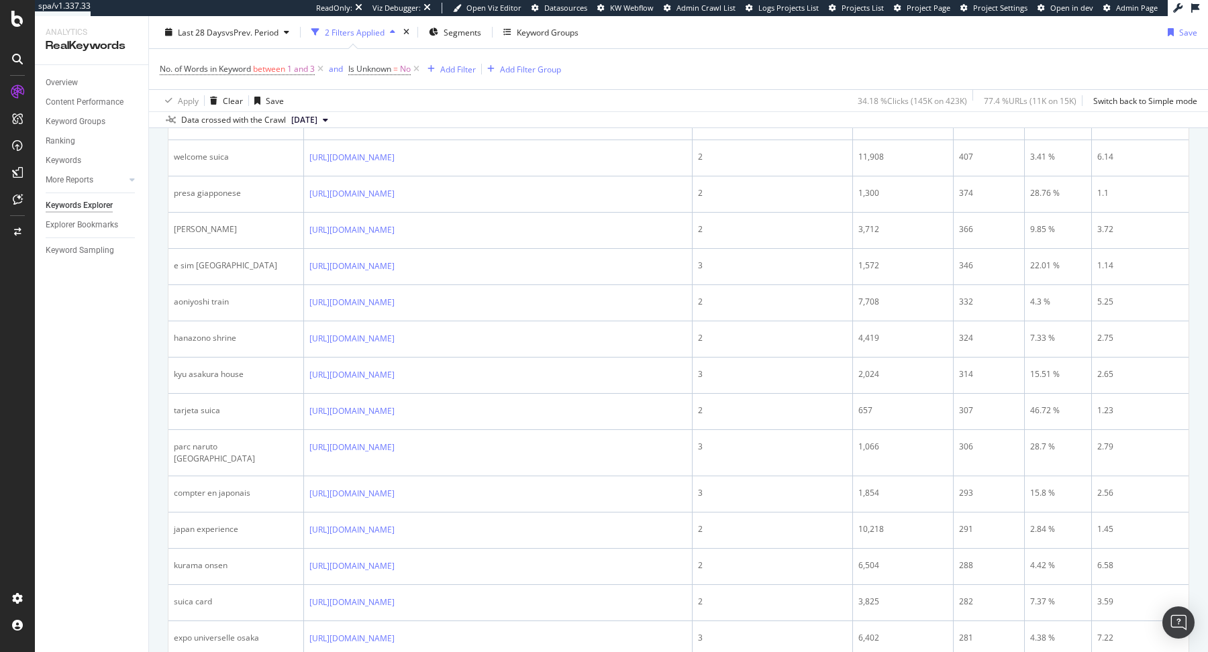
scroll to position [1074, 0]
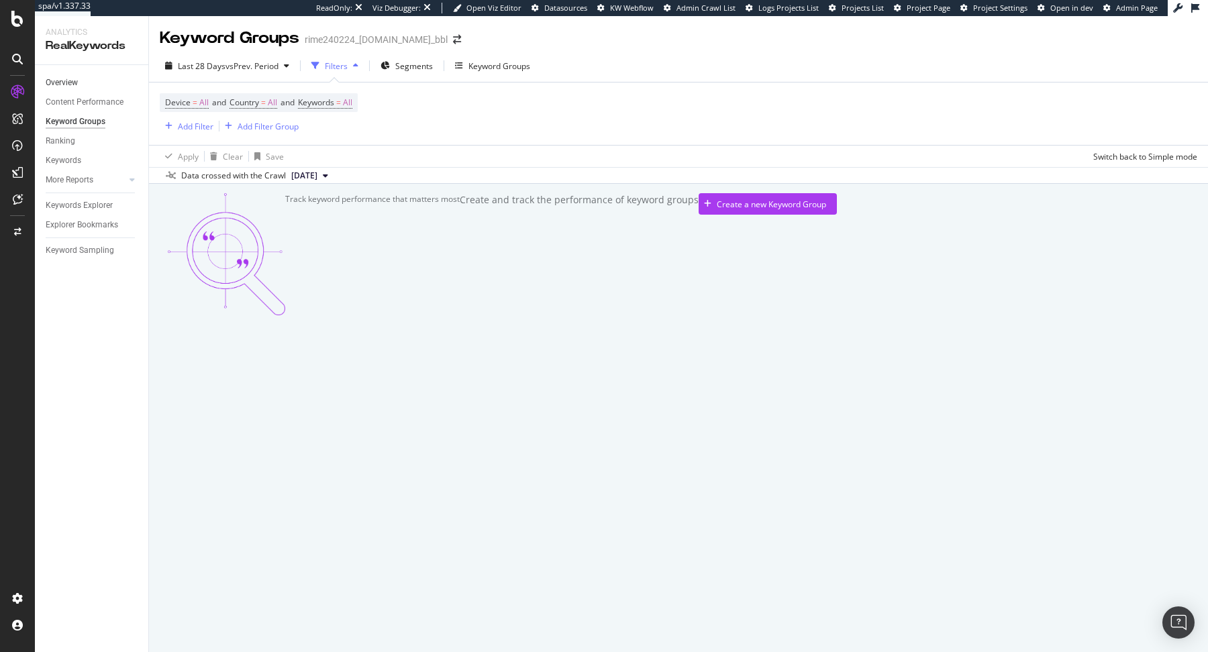
click at [81, 80] on link "Overview" at bounding box center [92, 83] width 93 height 14
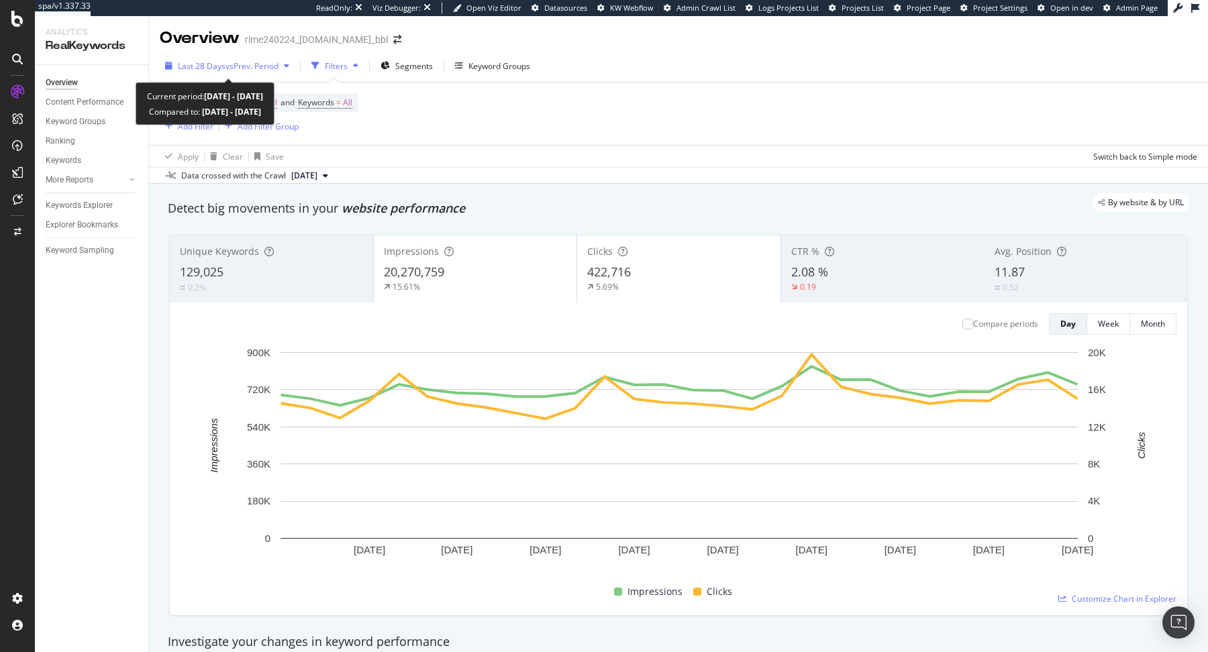
click at [205, 65] on span "Last 28 Days" at bounding box center [202, 65] width 48 height 11
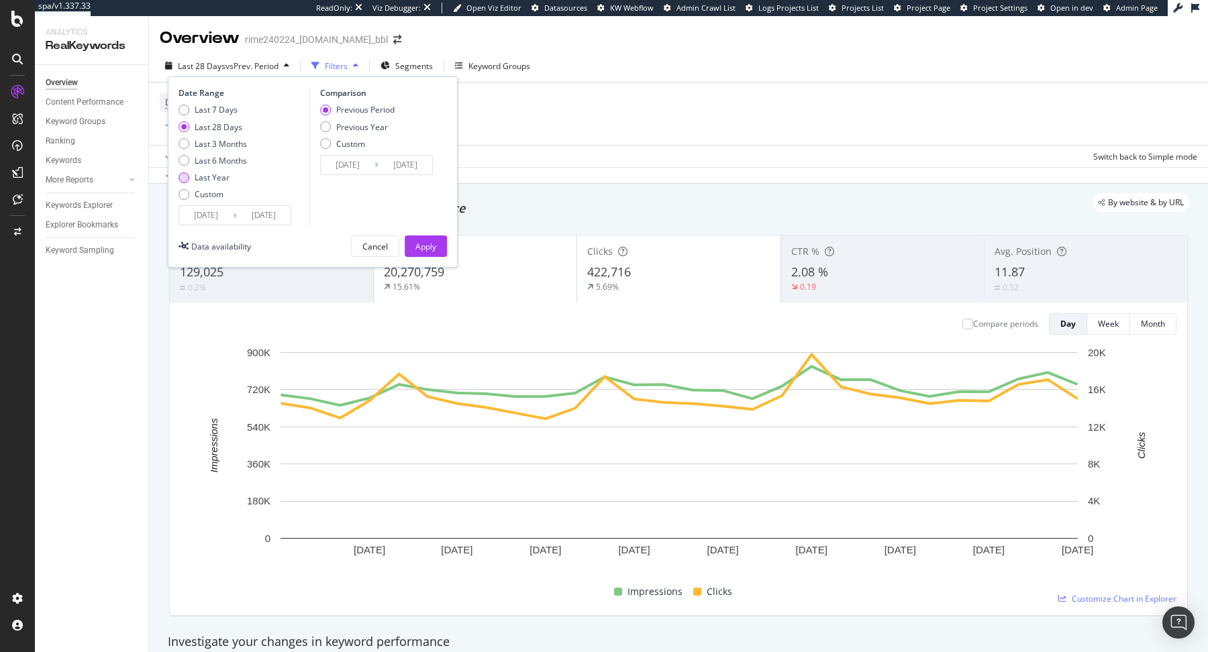
click at [226, 174] on div "Last Year" at bounding box center [212, 177] width 35 height 11
type input "[DATE]"
click at [413, 240] on button "Apply" at bounding box center [426, 246] width 42 height 21
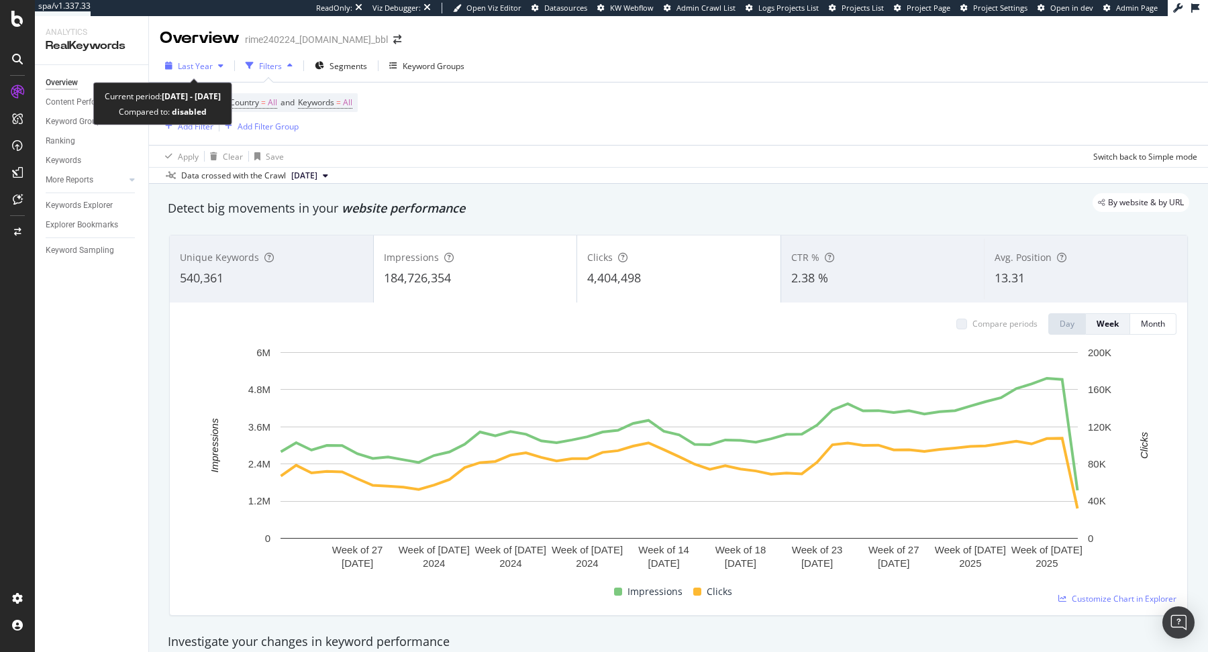
click at [209, 59] on div "Last Year" at bounding box center [194, 66] width 69 height 20
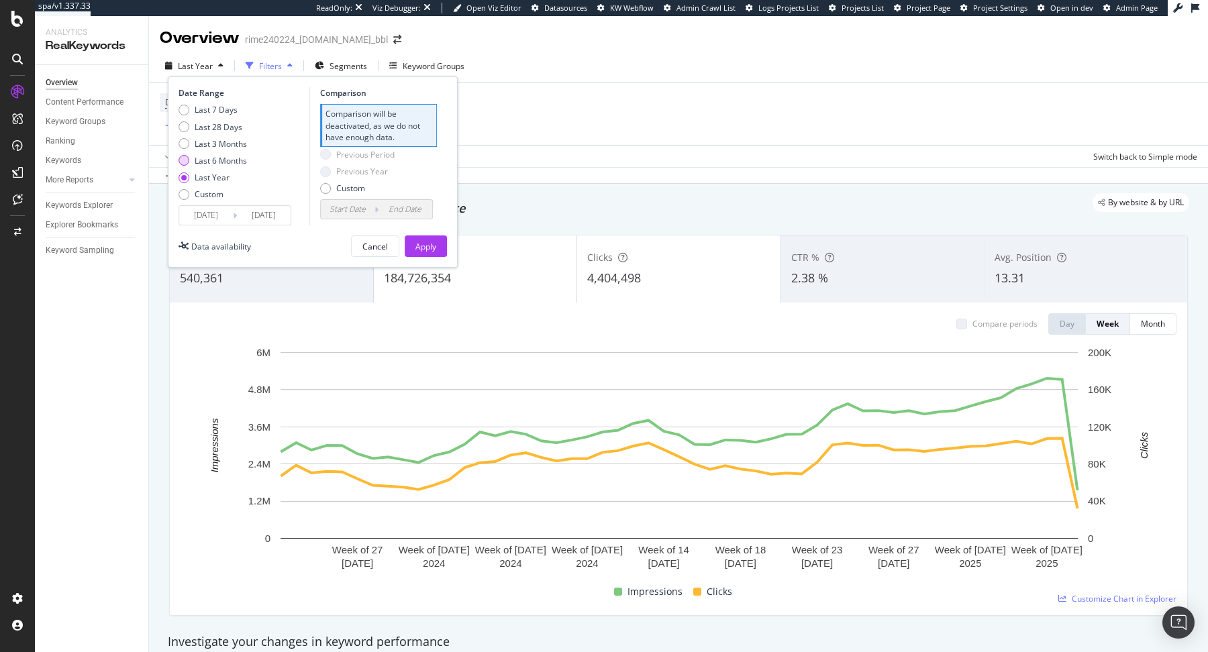
click at [223, 158] on div "Last 6 Months" at bounding box center [221, 160] width 52 height 11
type input "[DATE]"
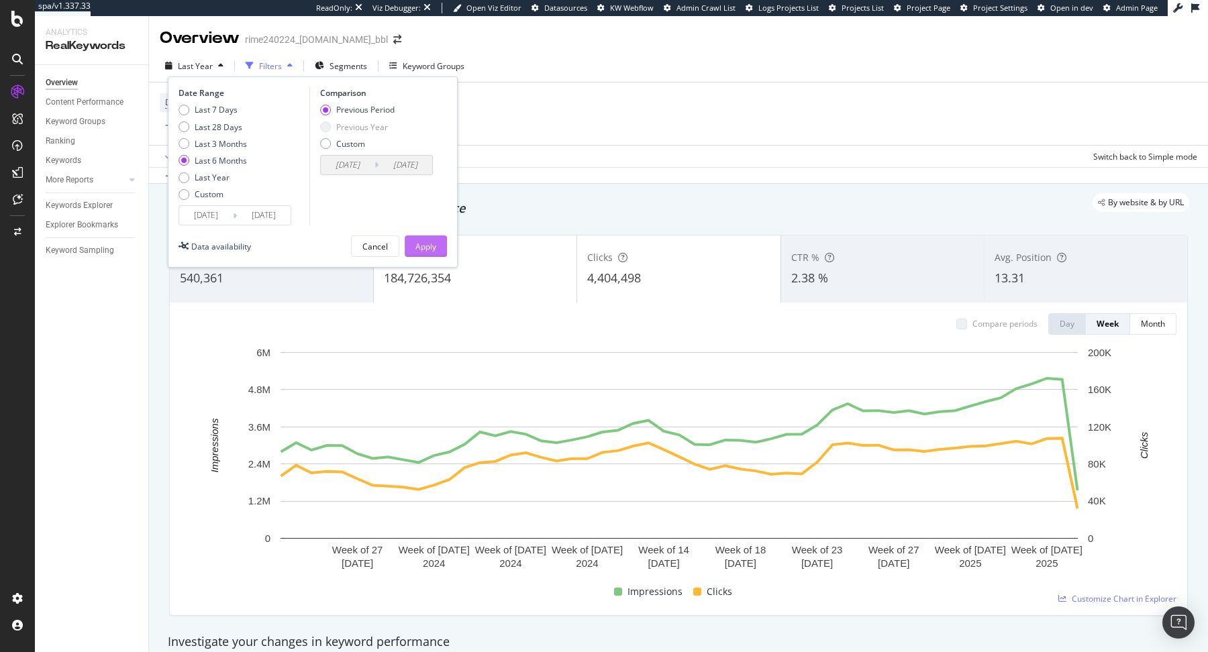
click at [428, 246] on div "Apply" at bounding box center [426, 246] width 21 height 11
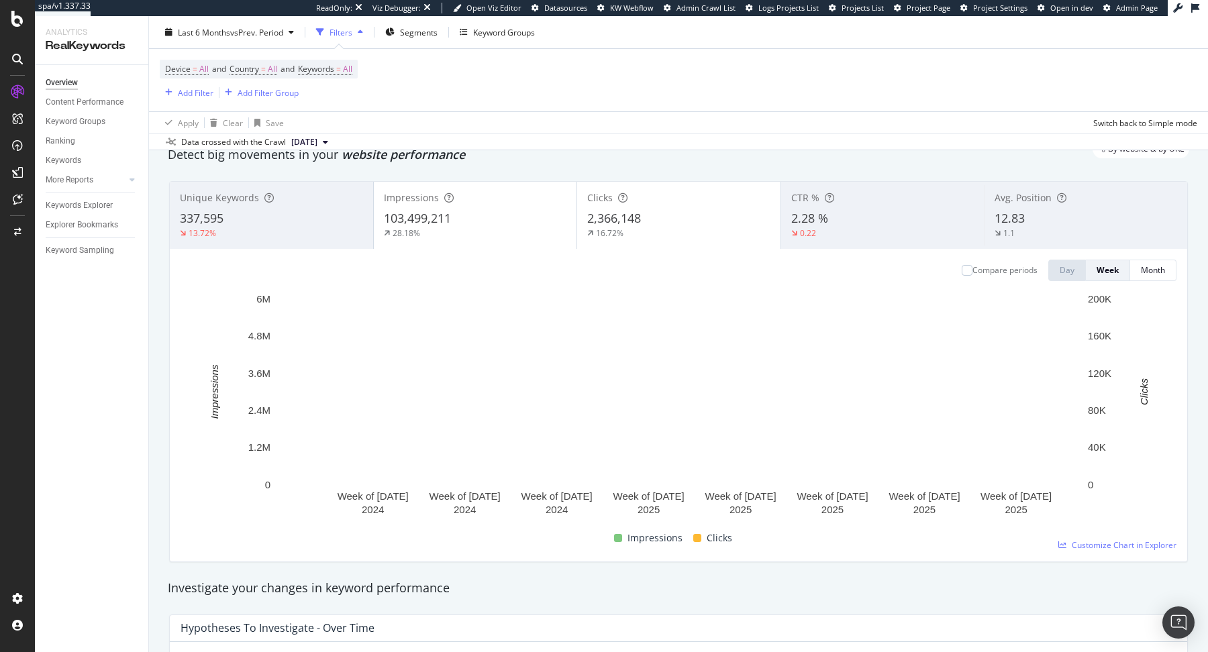
scroll to position [28, 0]
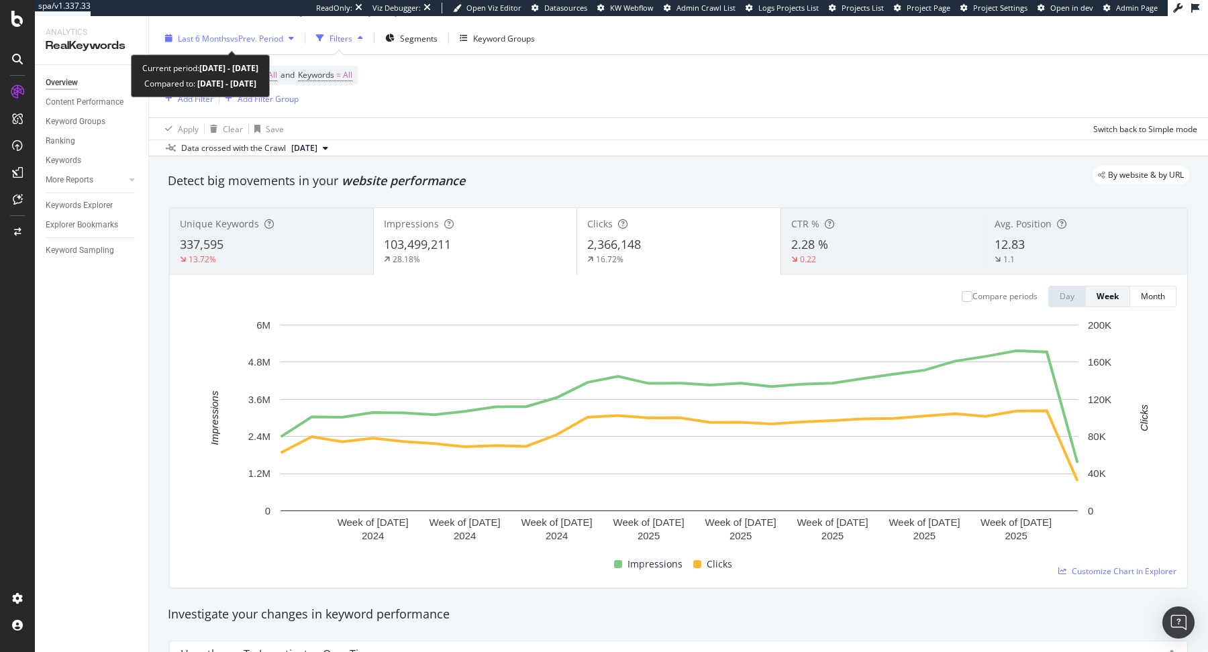
click at [221, 33] on span "Last 6 Months" at bounding box center [204, 38] width 52 height 11
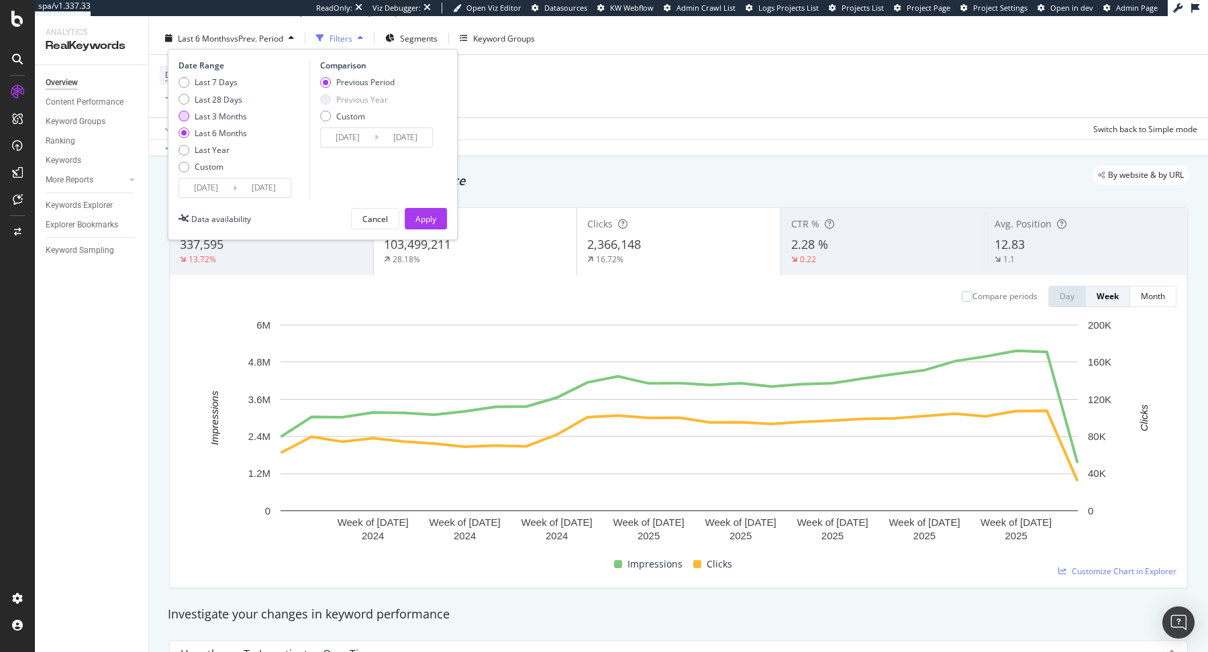
click at [215, 111] on div "Last 3 Months" at bounding box center [221, 116] width 52 height 11
type input "[DATE]"
click at [424, 217] on div "Apply" at bounding box center [426, 218] width 21 height 11
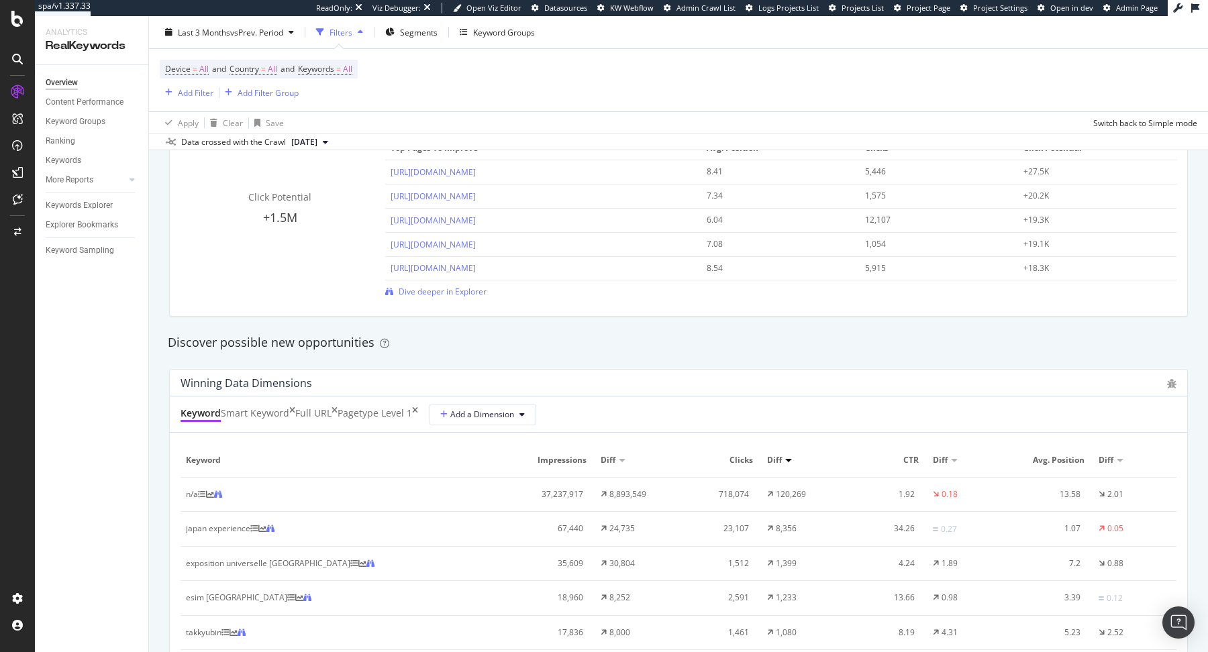
scroll to position [1044, 0]
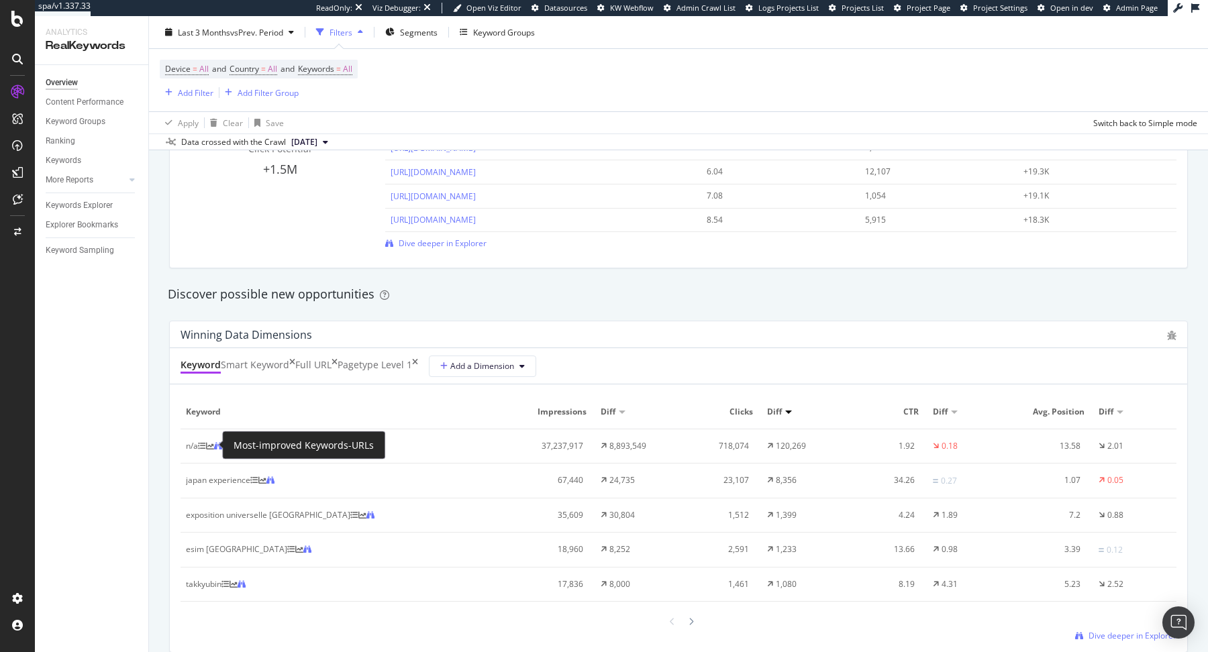
click at [206, 447] on icon at bounding box center [202, 446] width 8 height 8
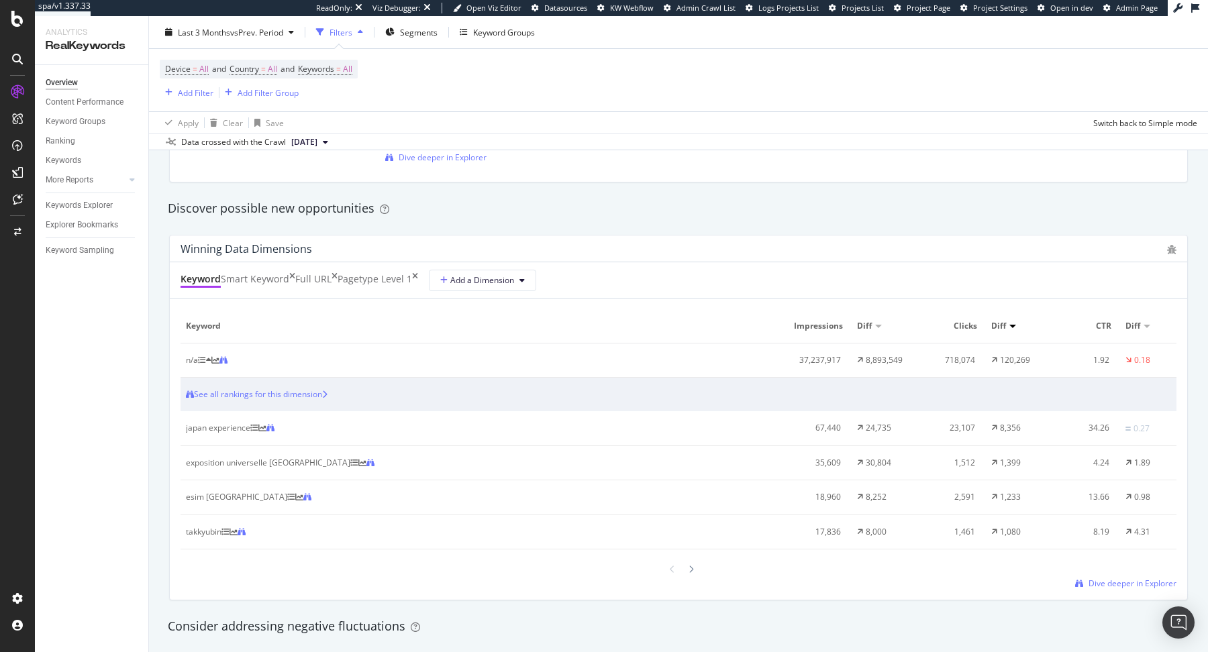
scroll to position [1128, 0]
click at [230, 534] on icon at bounding box center [226, 534] width 8 height 8
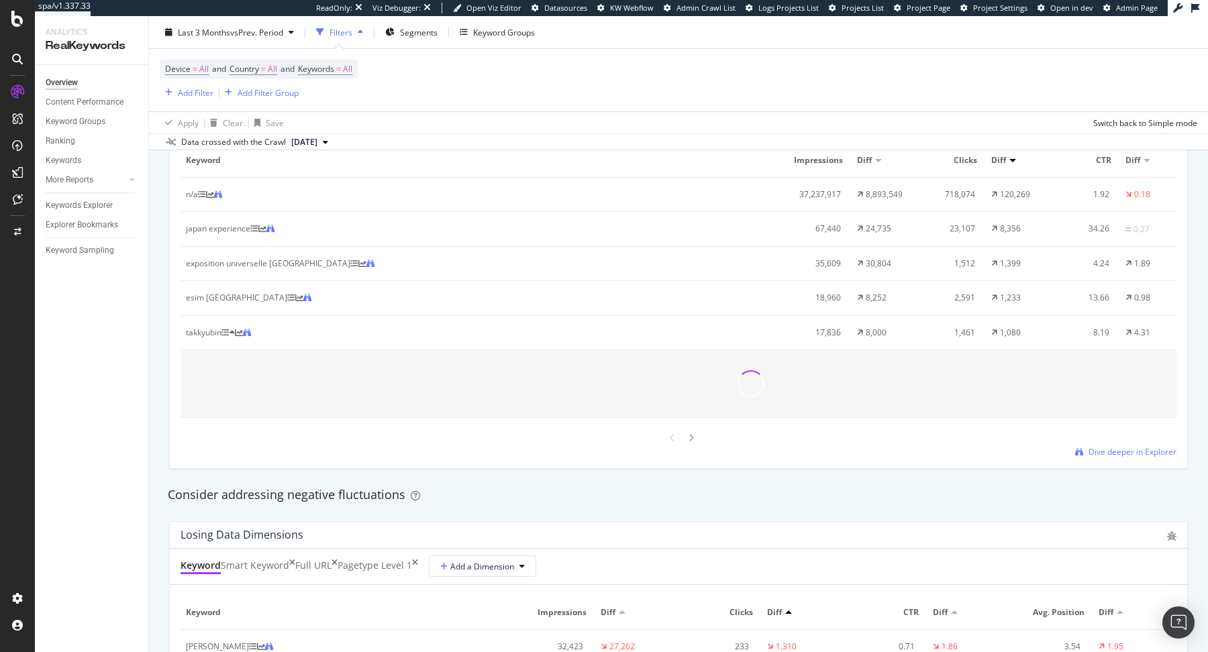
scroll to position [1297, 0]
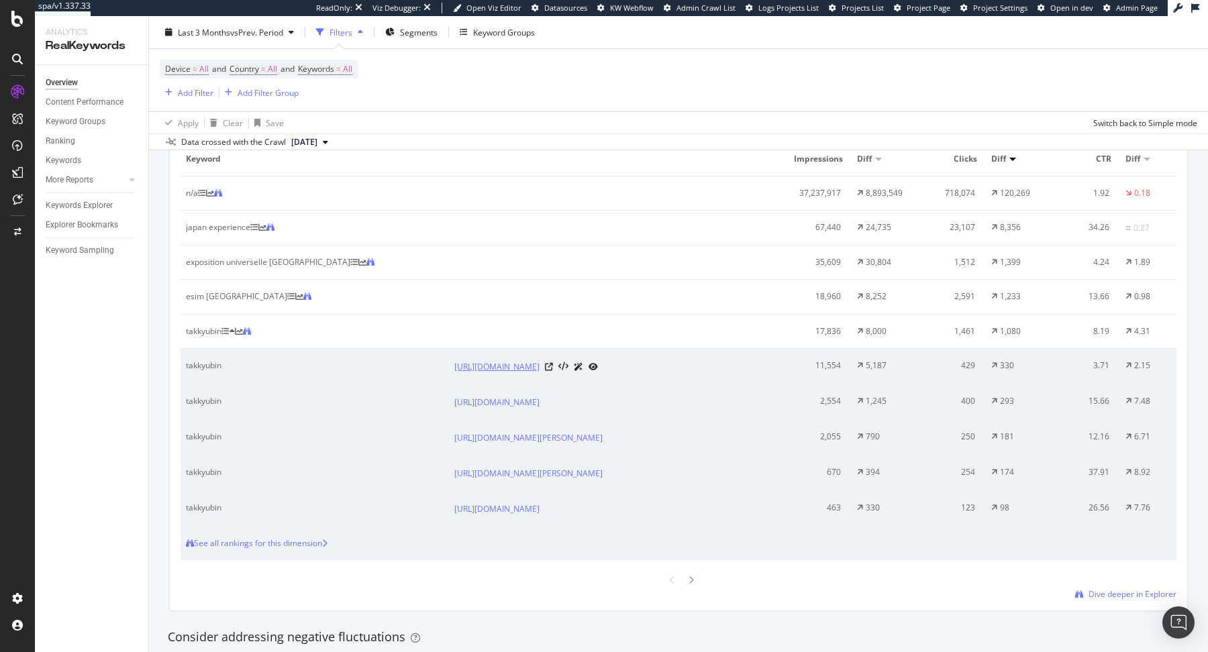
click at [540, 374] on link "[URL][DOMAIN_NAME]" at bounding box center [496, 366] width 85 height 13
click at [287, 295] on icon at bounding box center [291, 297] width 8 height 8
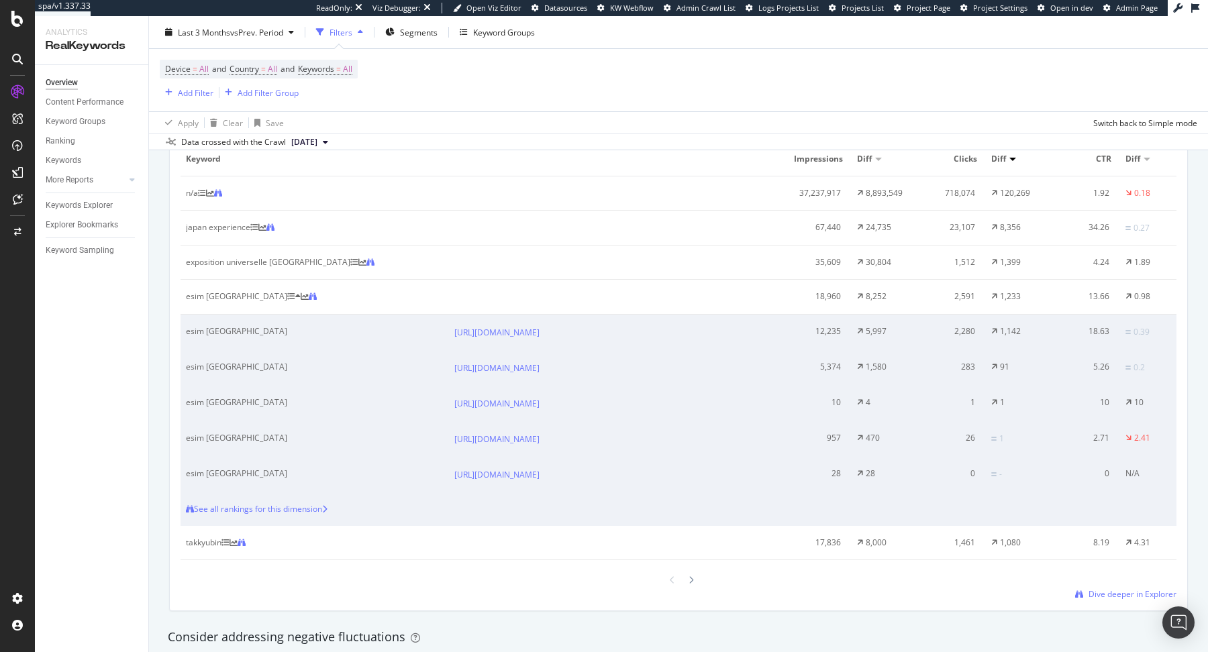
click at [287, 293] on div at bounding box center [293, 297] width 13 height 8
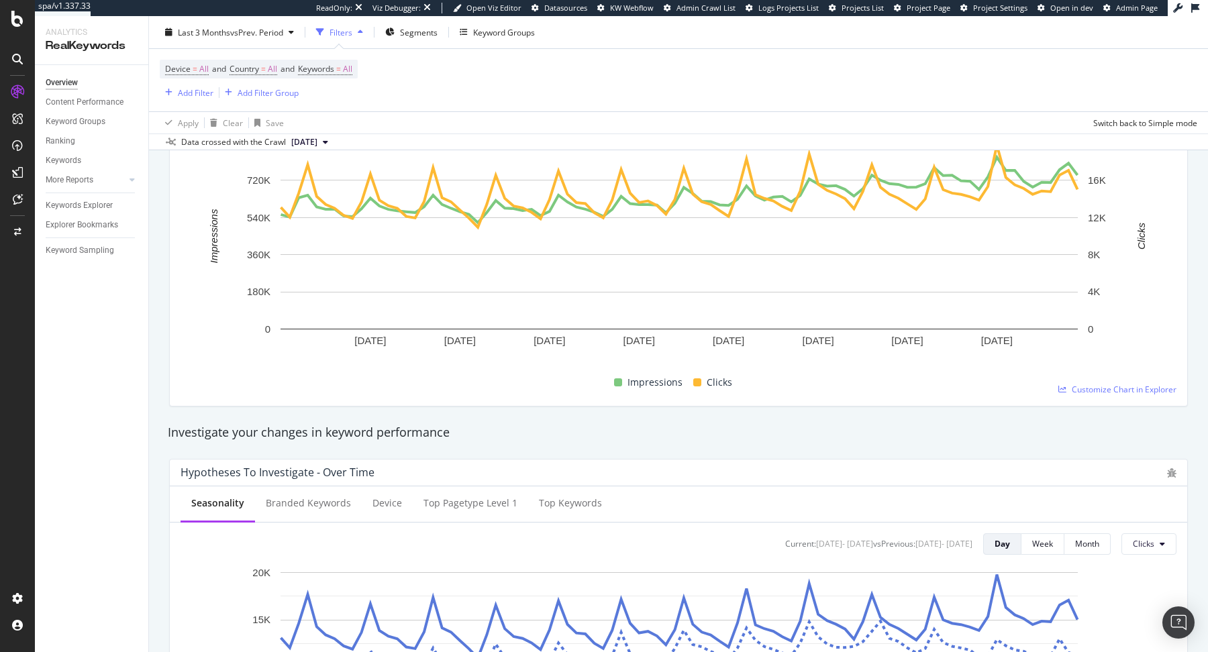
scroll to position [0, 0]
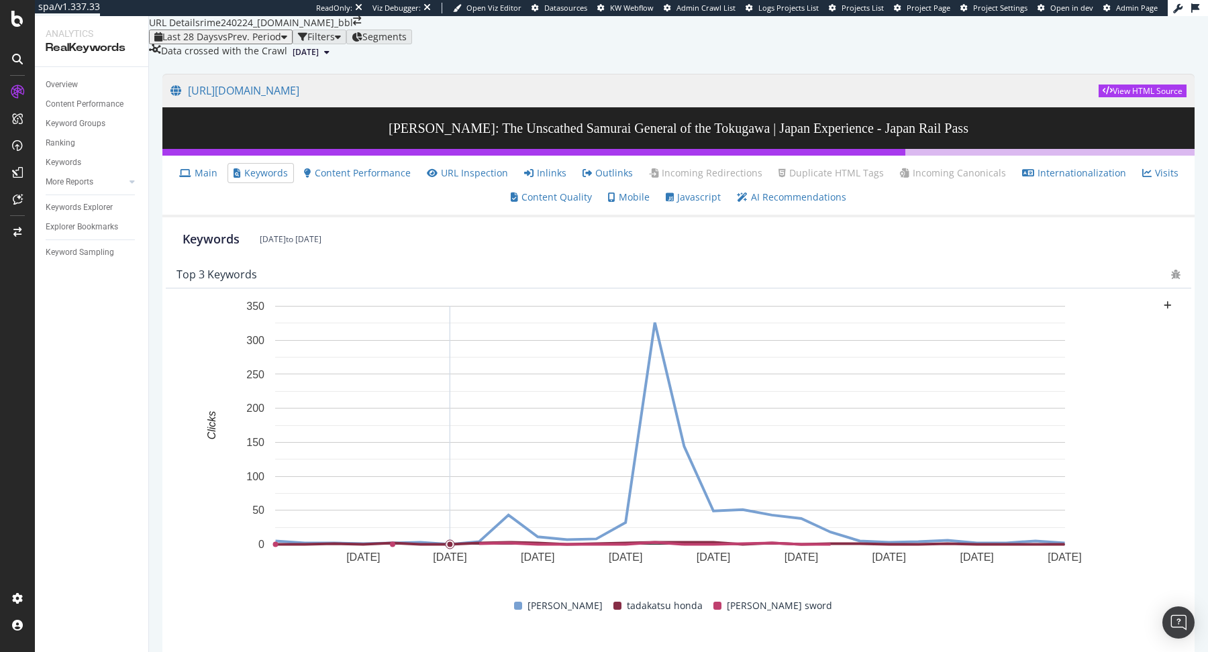
scroll to position [554, 0]
click at [275, 252] on div at bounding box center [277, 253] width 5 height 5
